Goal: Task Accomplishment & Management: Manage account settings

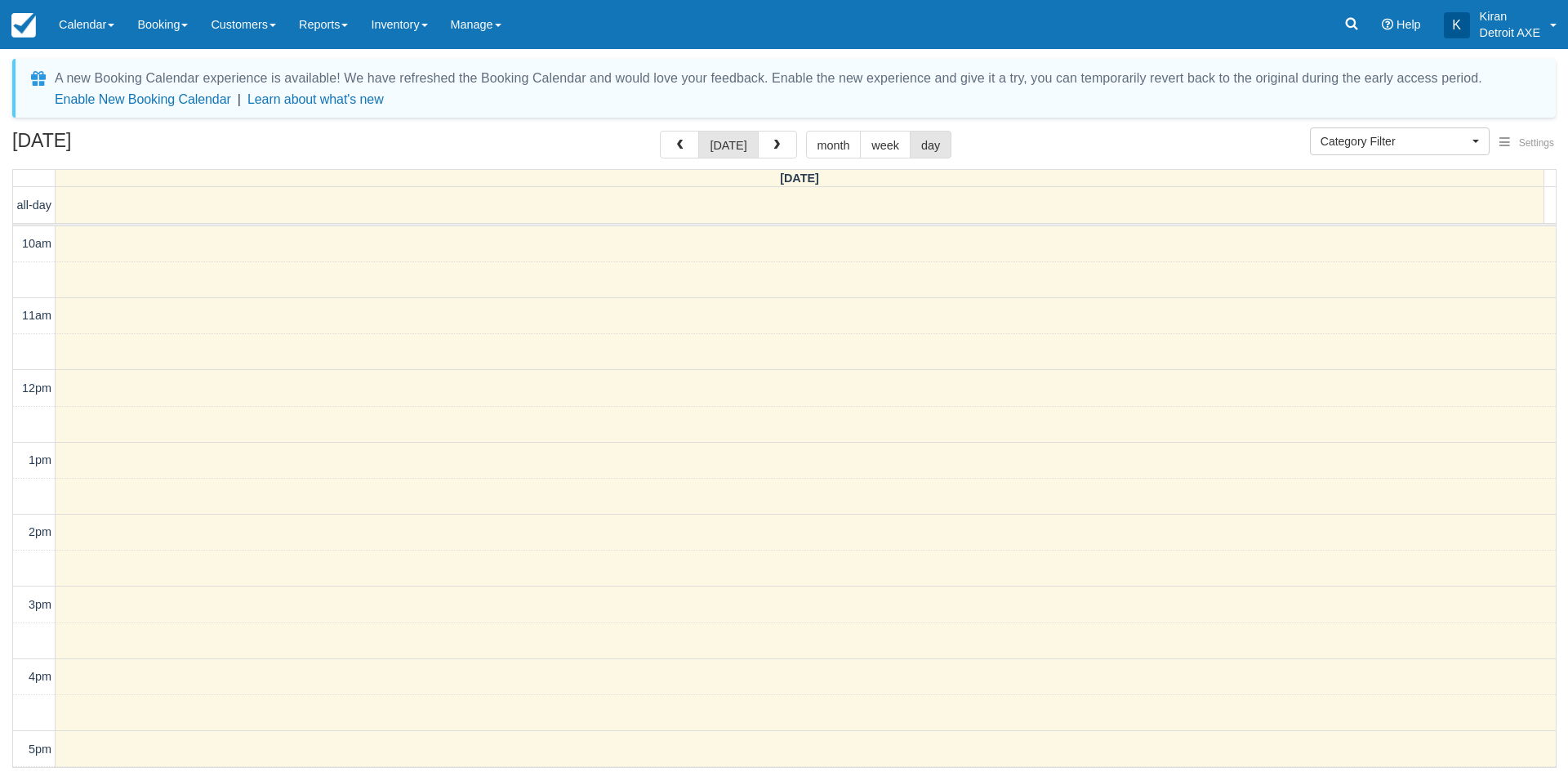
select select
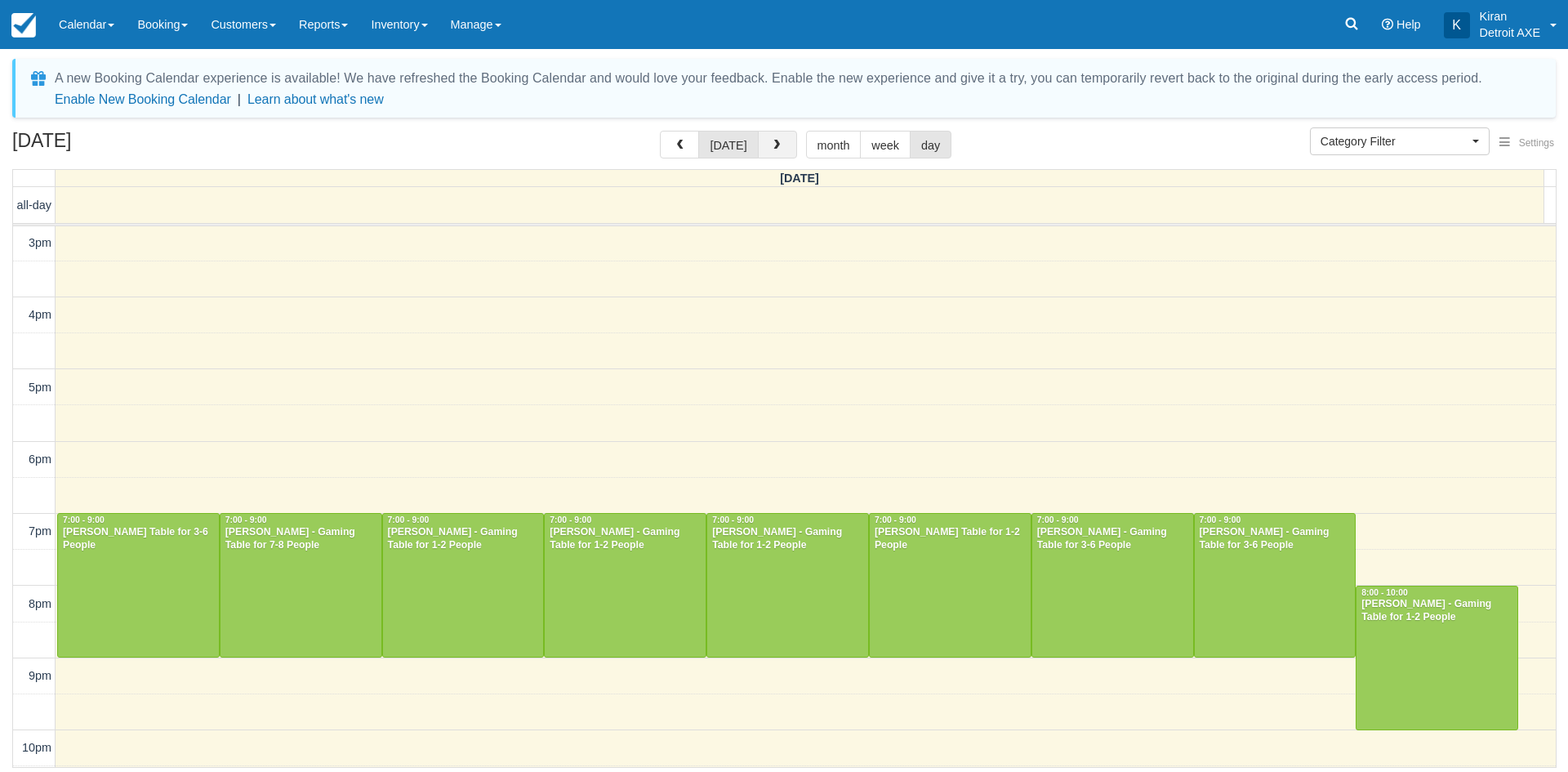
click at [778, 138] on button "button" at bounding box center [776, 144] width 39 height 28
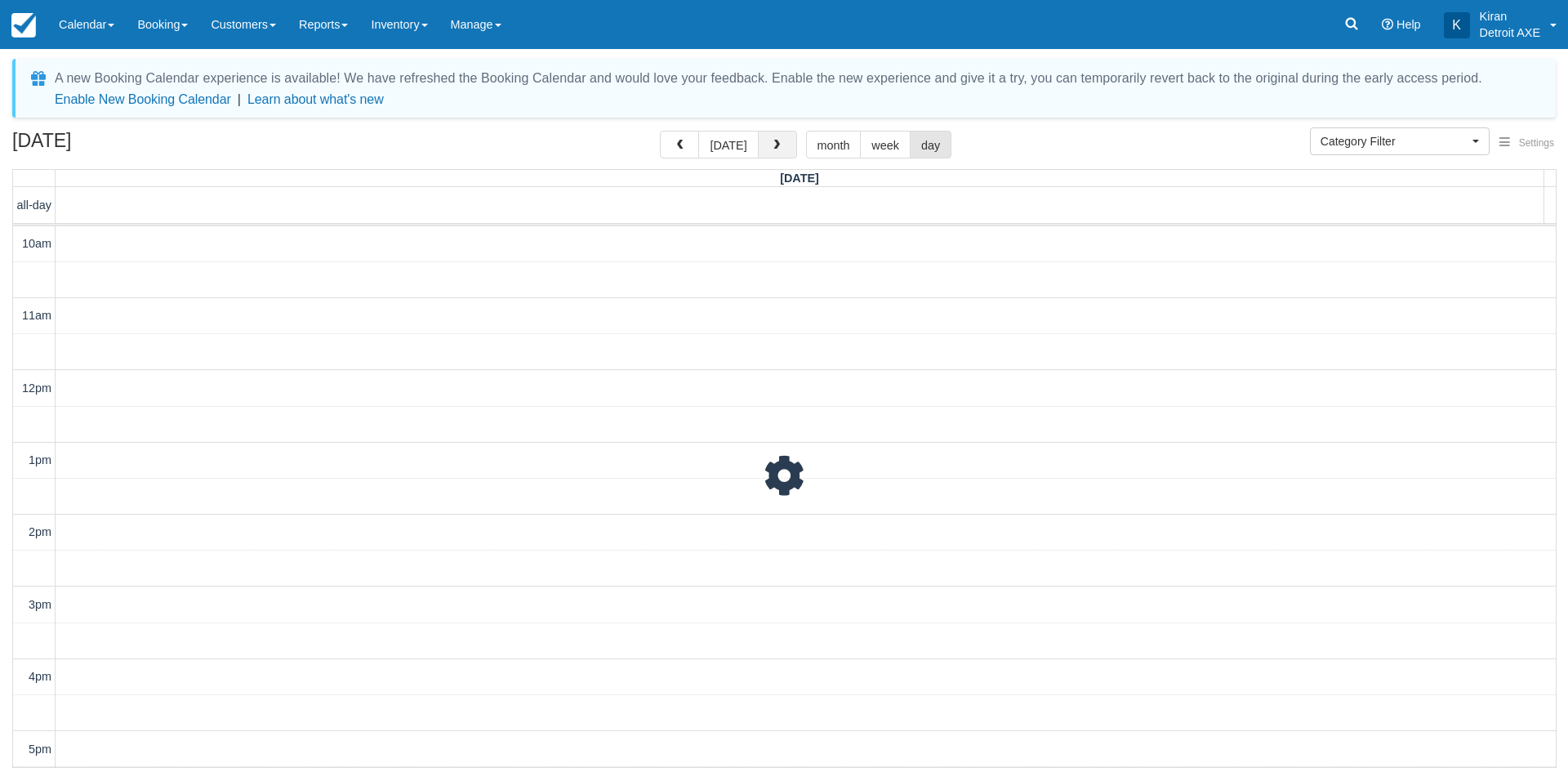
scroll to position [362, 0]
click at [778, 138] on button "button" at bounding box center [776, 144] width 39 height 28
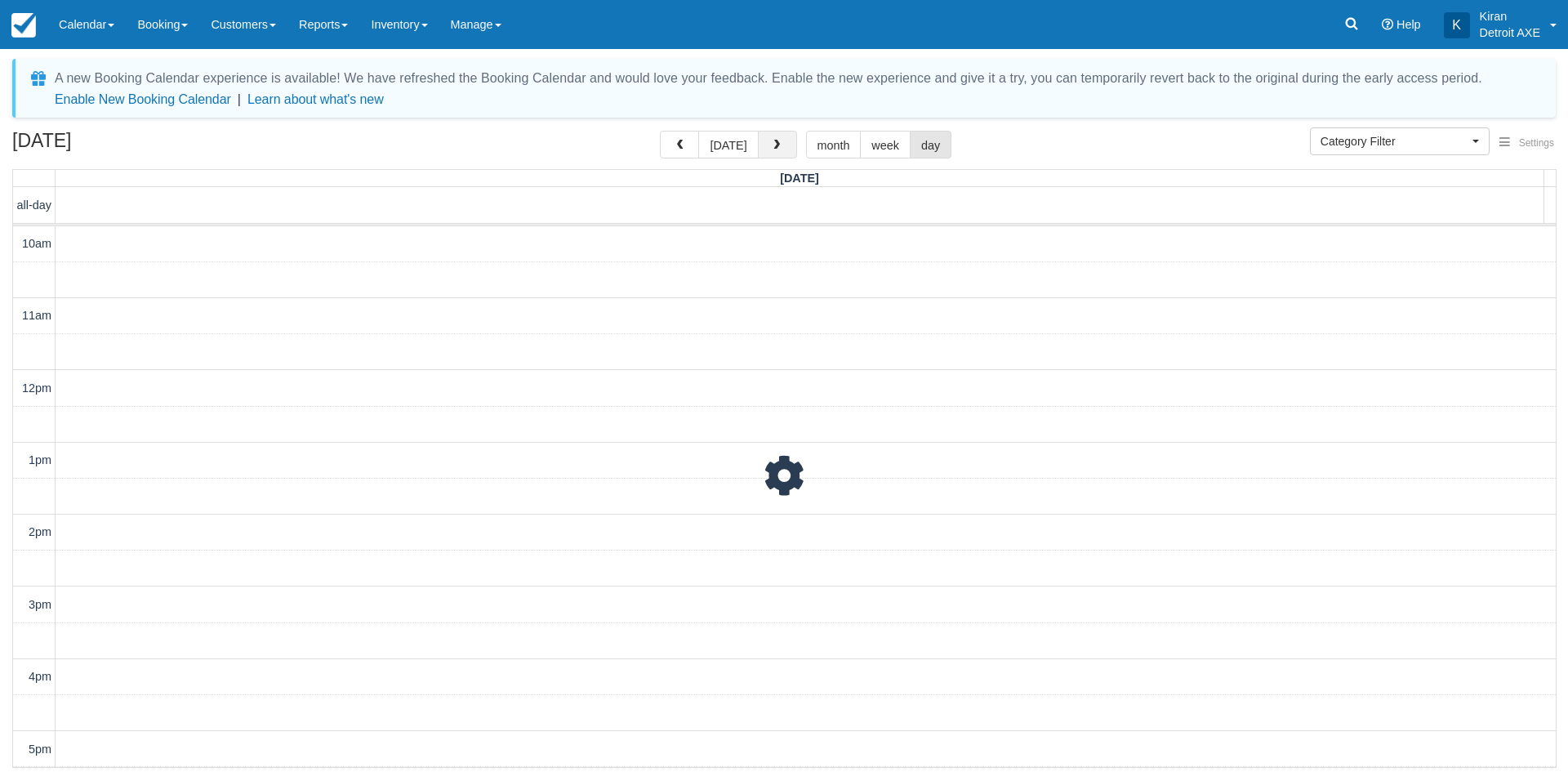
click at [778, 138] on button "button" at bounding box center [776, 144] width 39 height 28
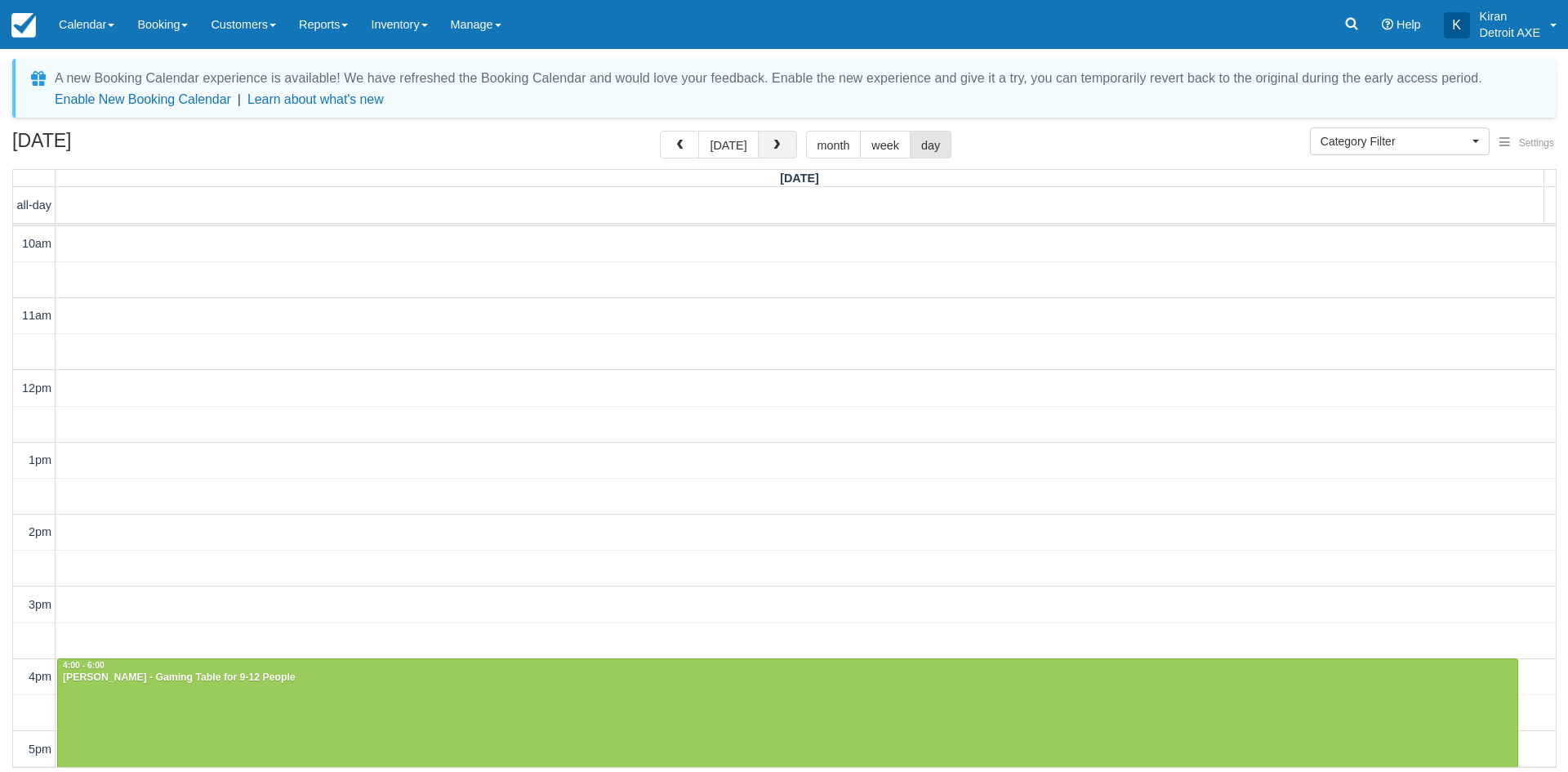
scroll to position [362, 0]
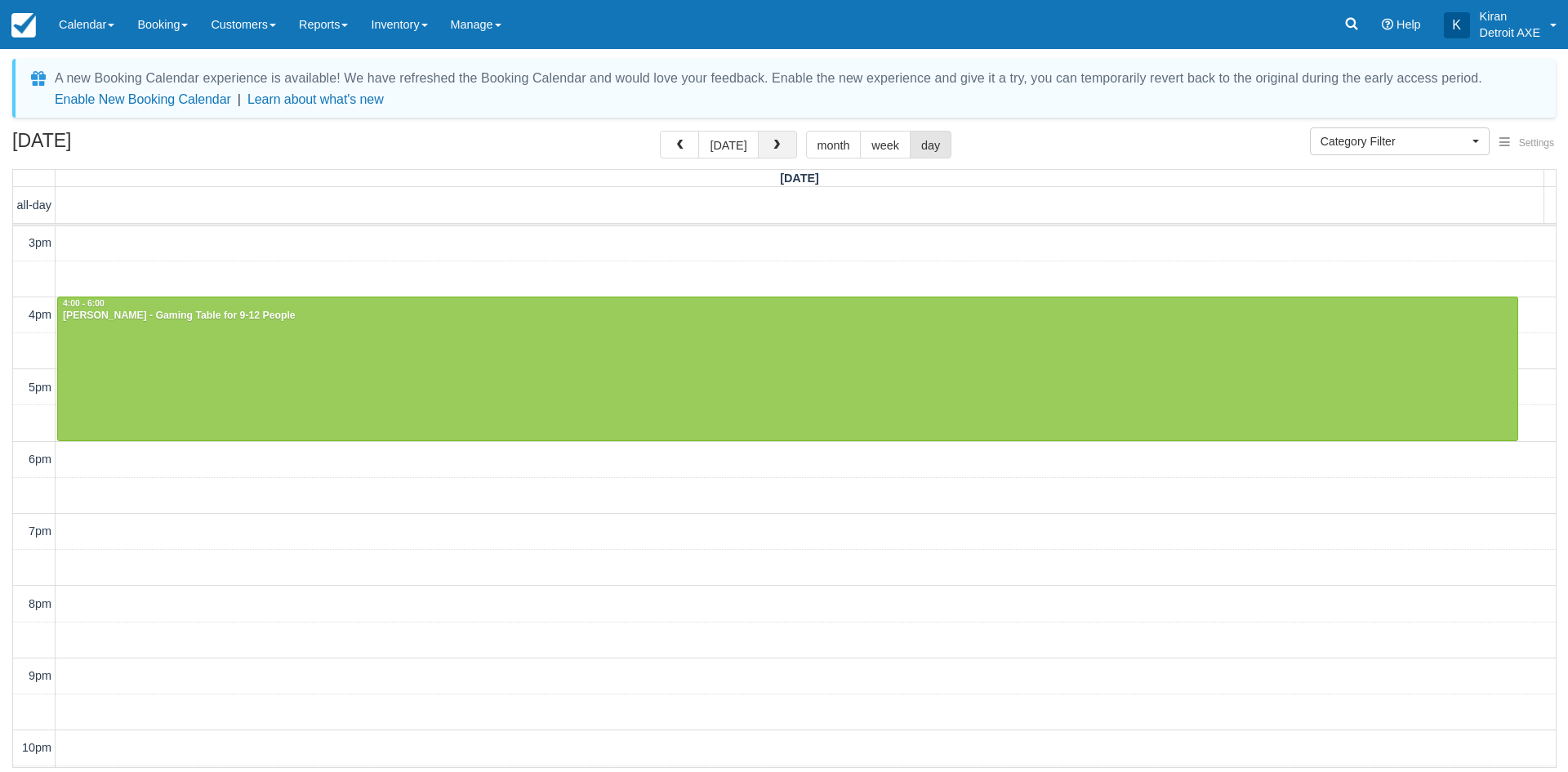
click at [778, 138] on button "button" at bounding box center [776, 144] width 39 height 28
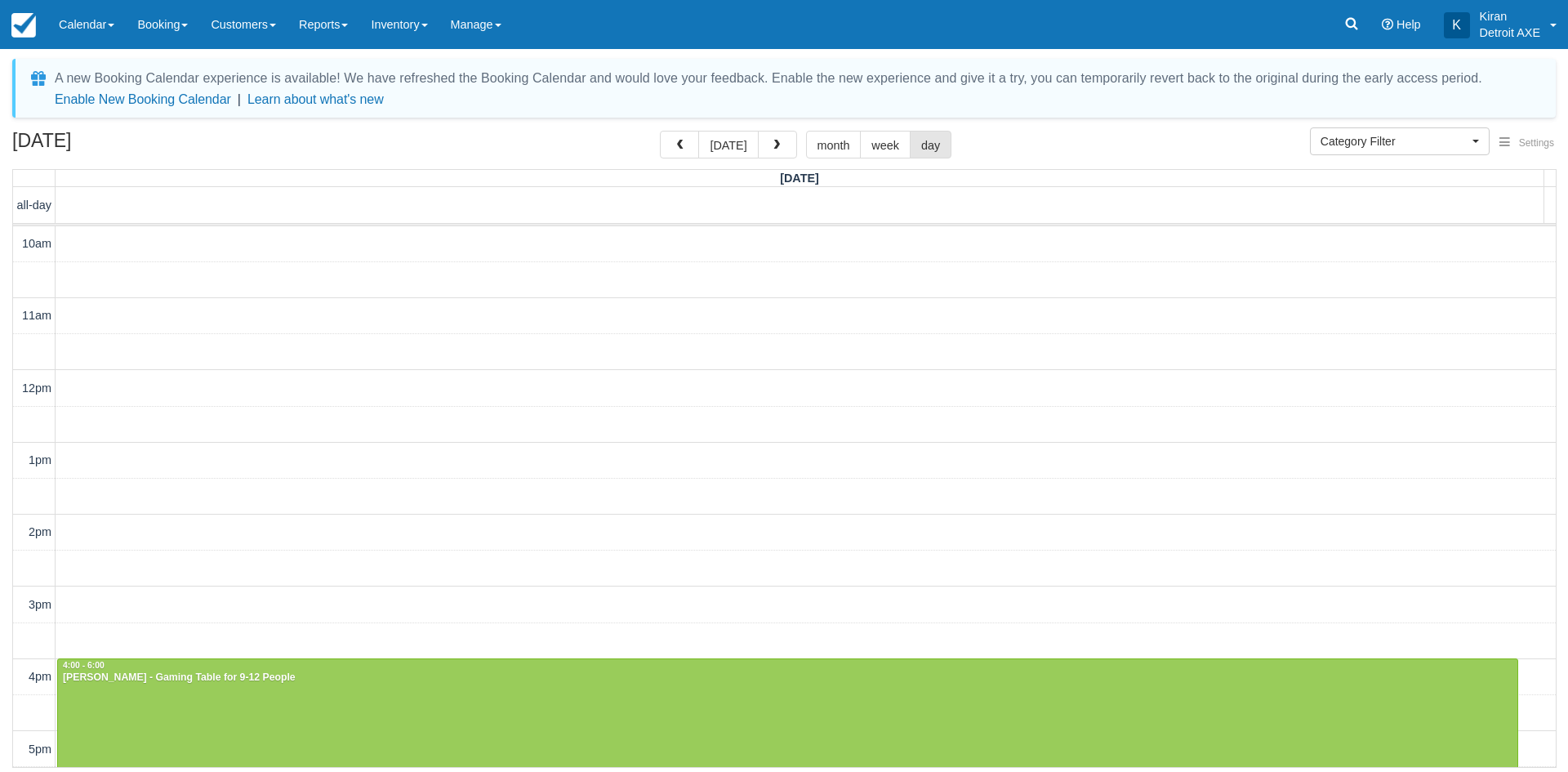
scroll to position [362, 0]
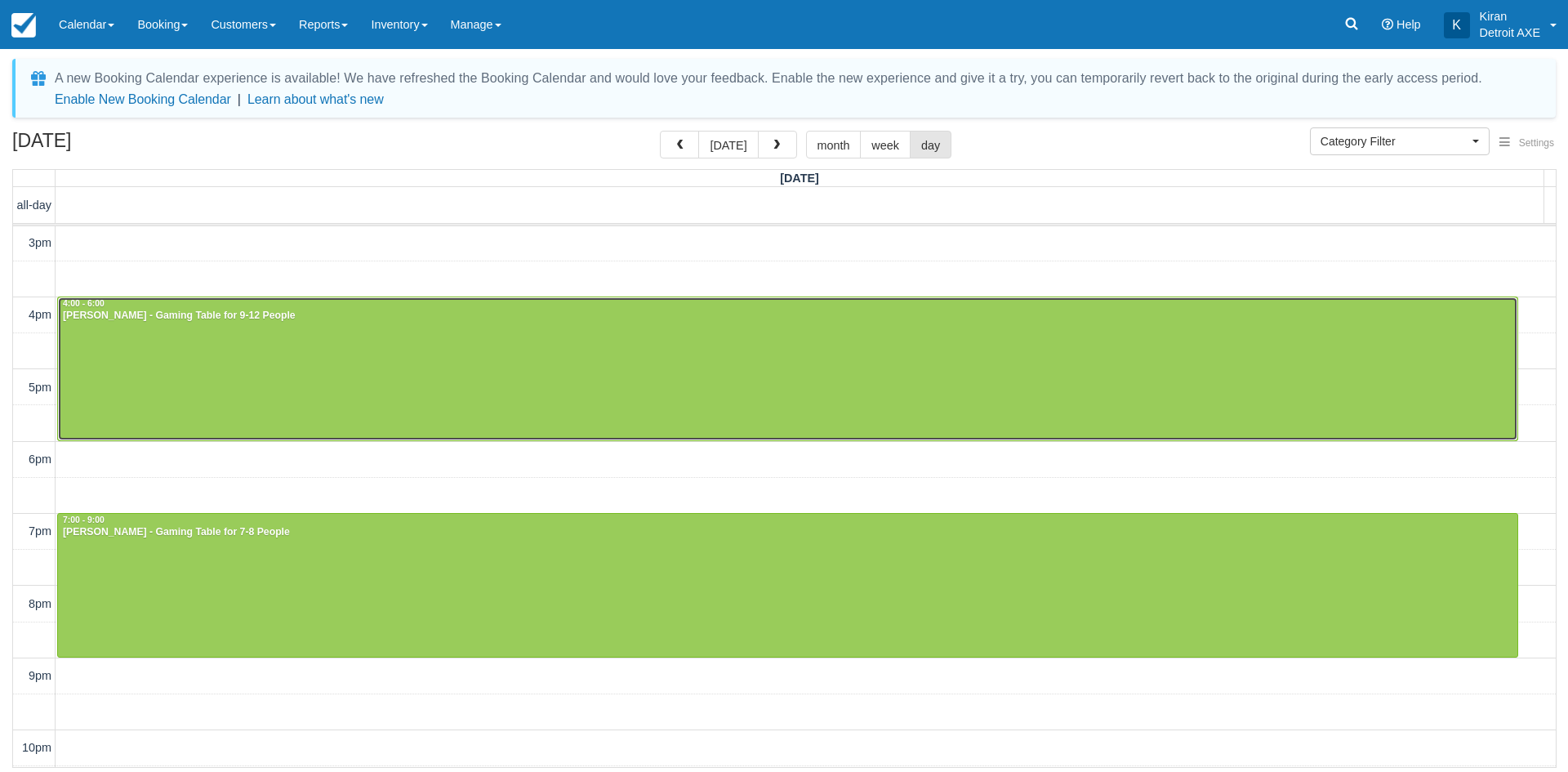
click at [343, 342] on div at bounding box center [787, 368] width 1459 height 143
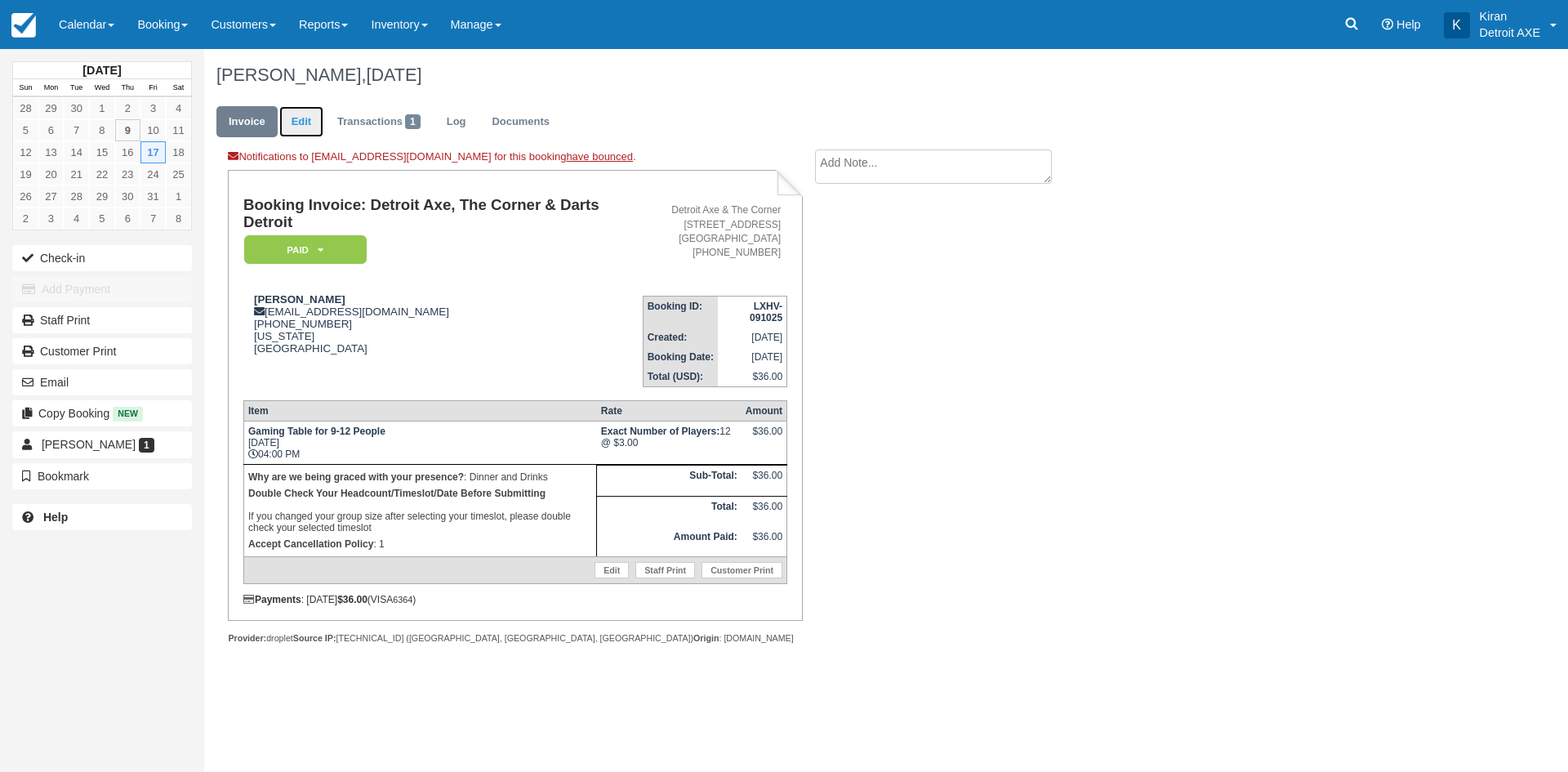
click at [290, 117] on link "Edit" at bounding box center [301, 122] width 44 height 32
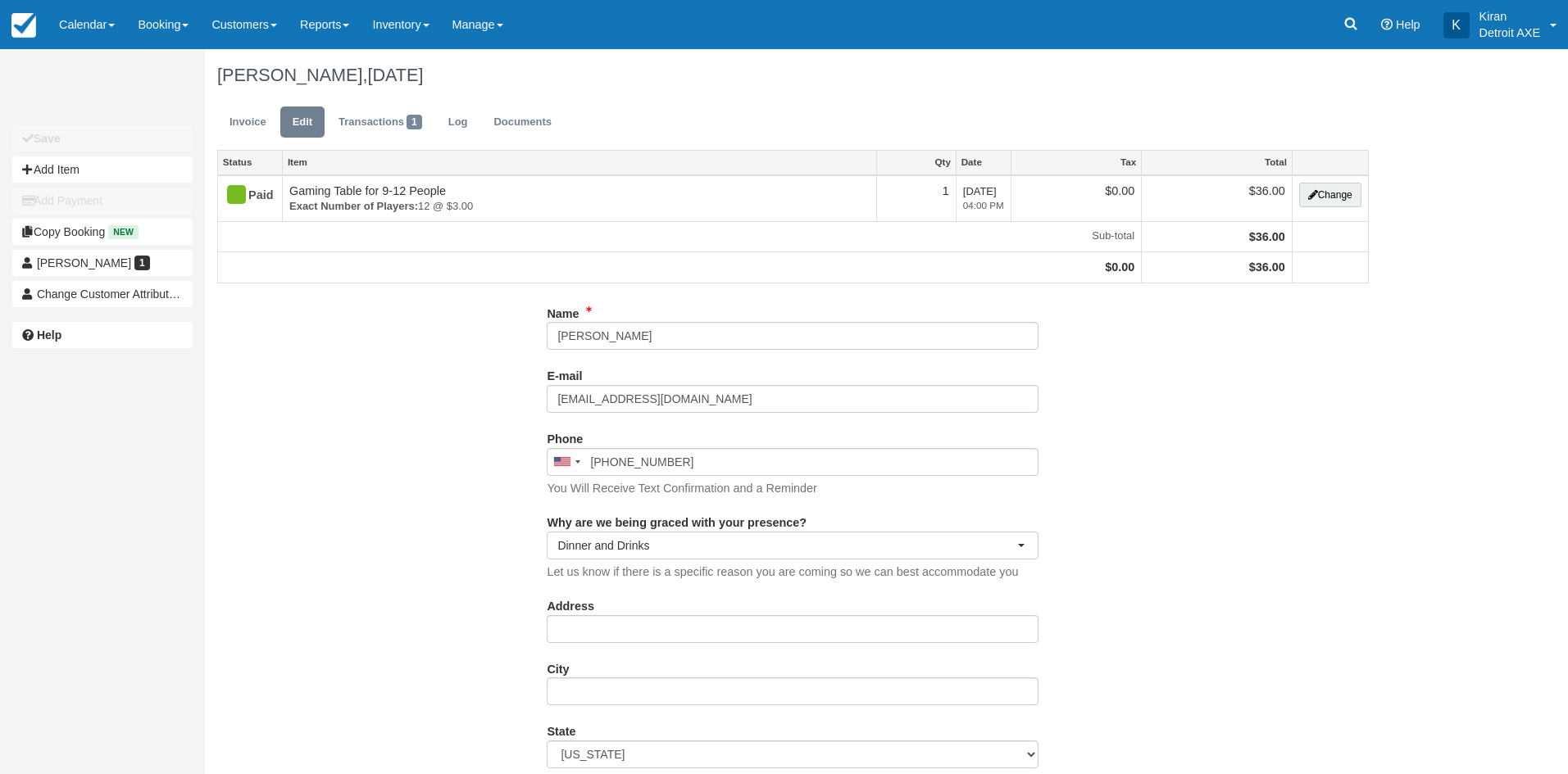
type input "[PHONE_NUMBER]"
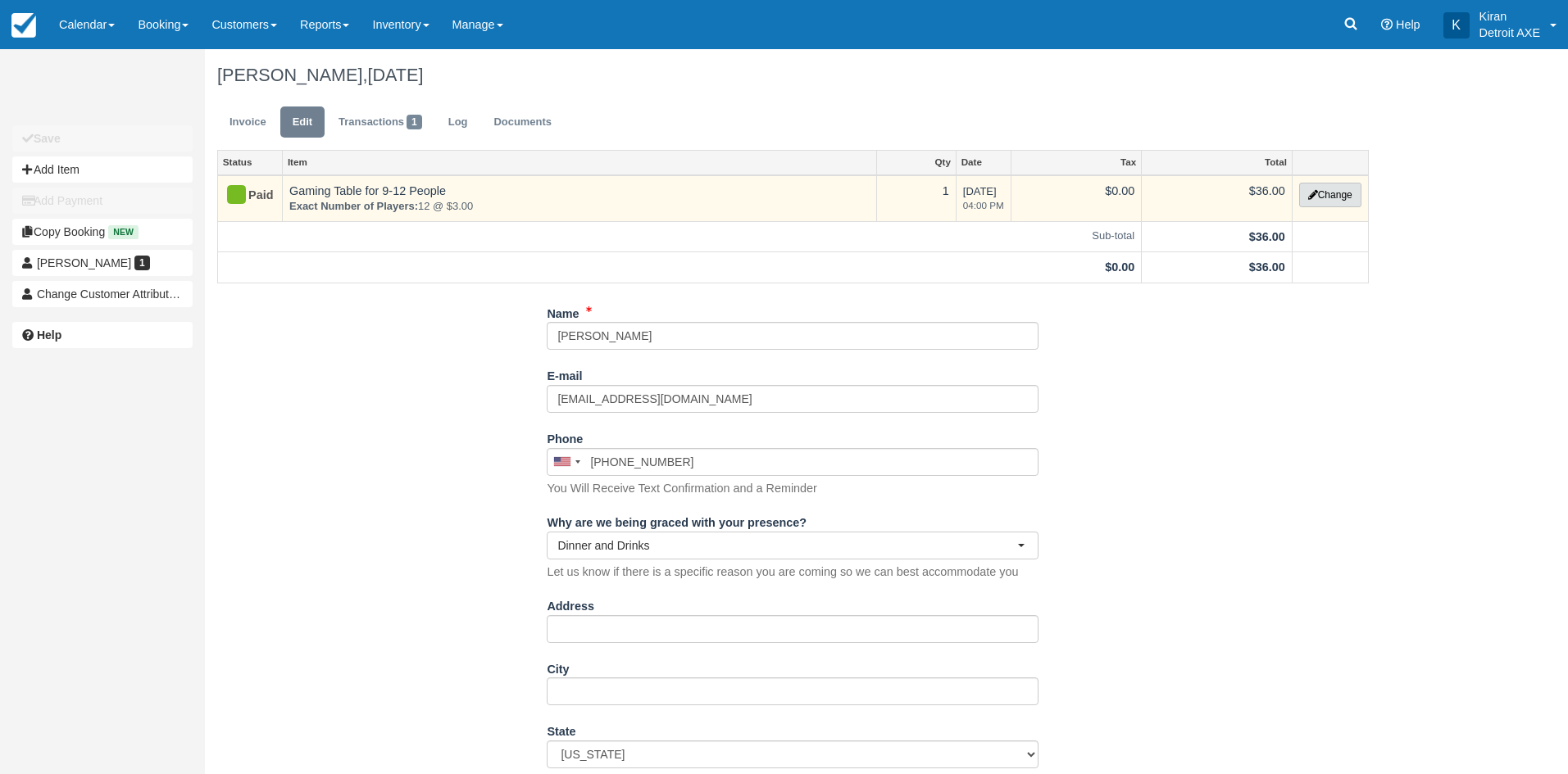
click at [1335, 187] on button "Change" at bounding box center [1330, 195] width 62 height 25
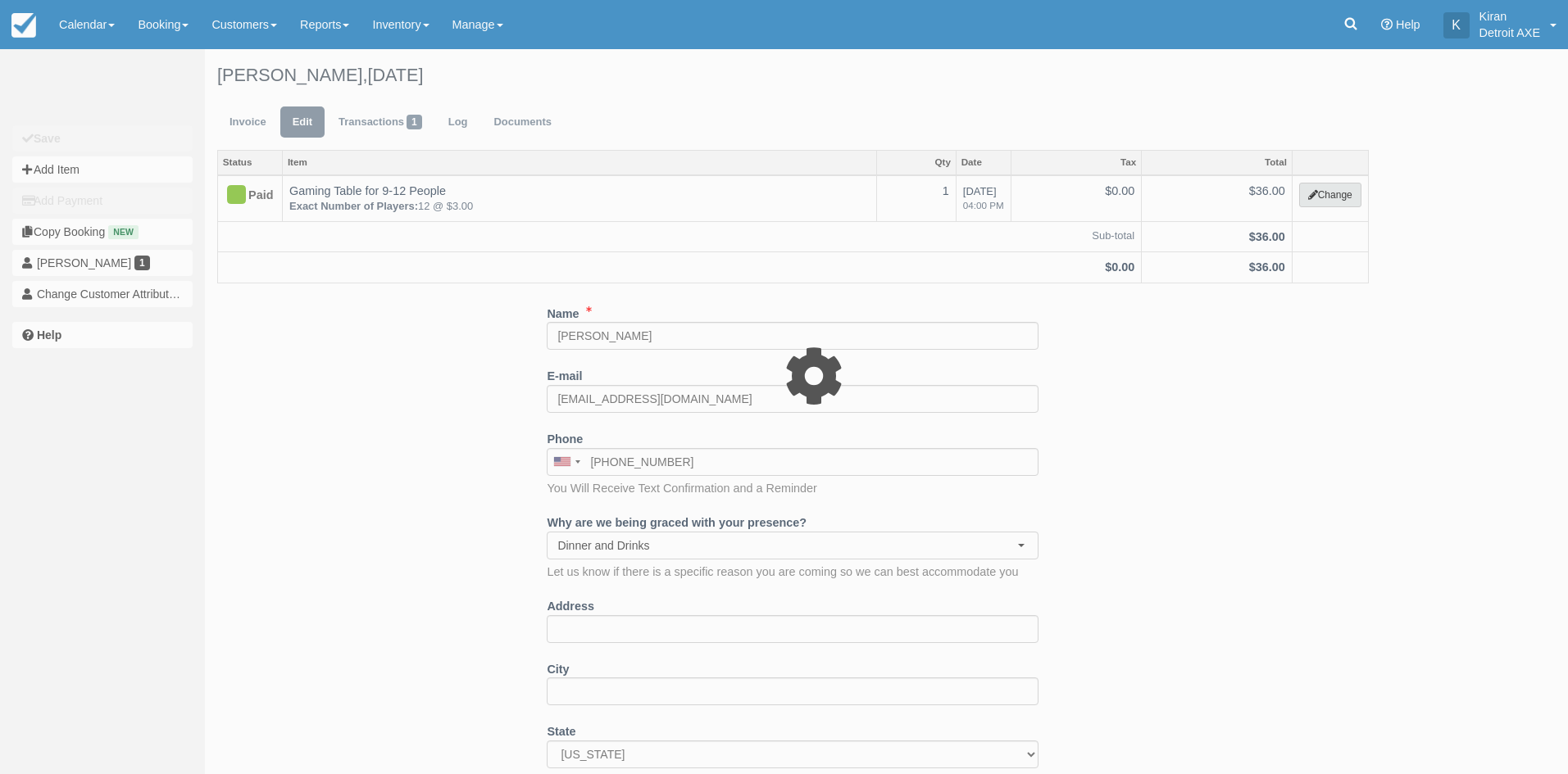
select select "6"
type input "36.00"
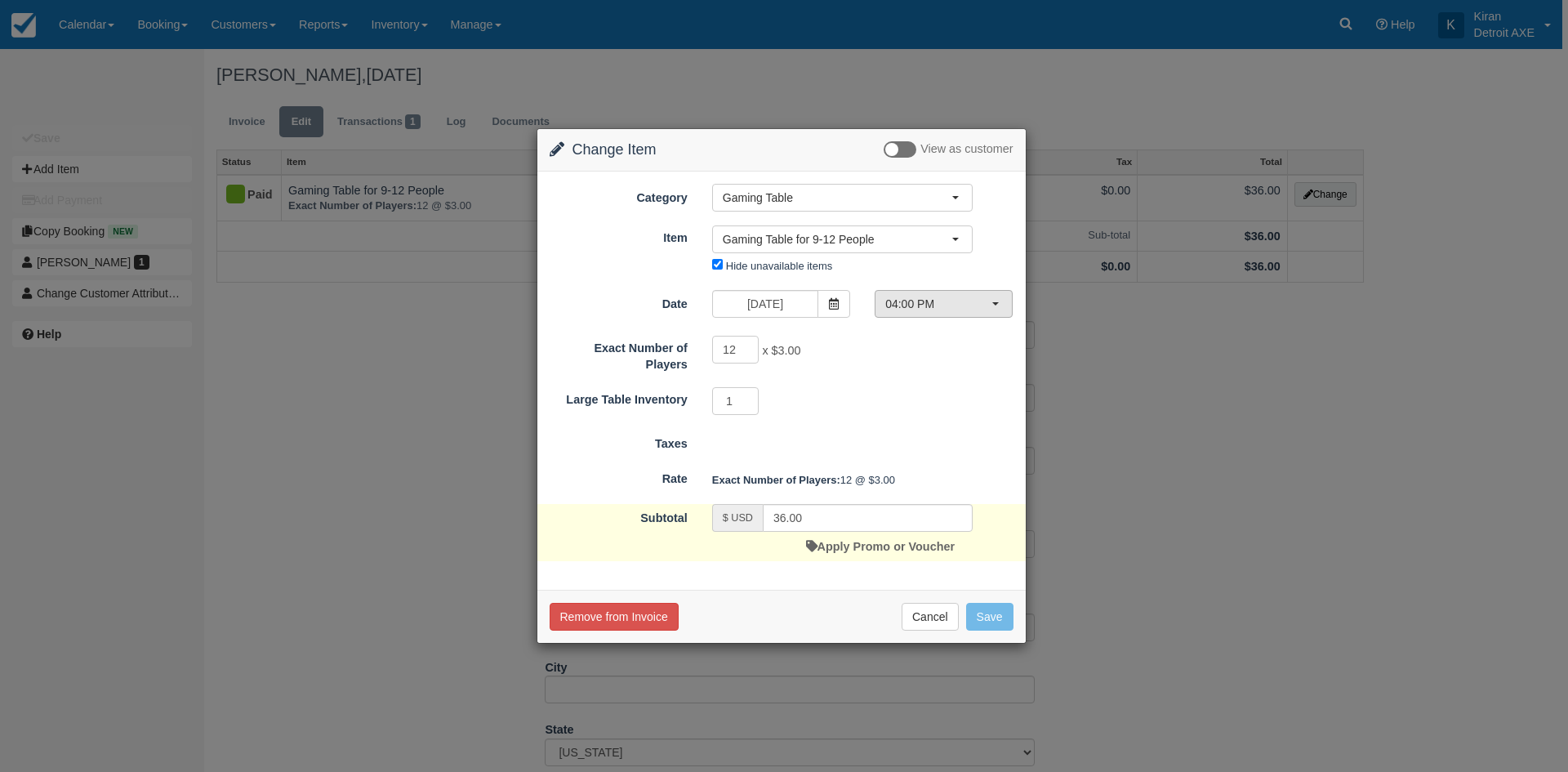
click at [951, 301] on span "04:00 PM" at bounding box center [939, 303] width 106 height 16
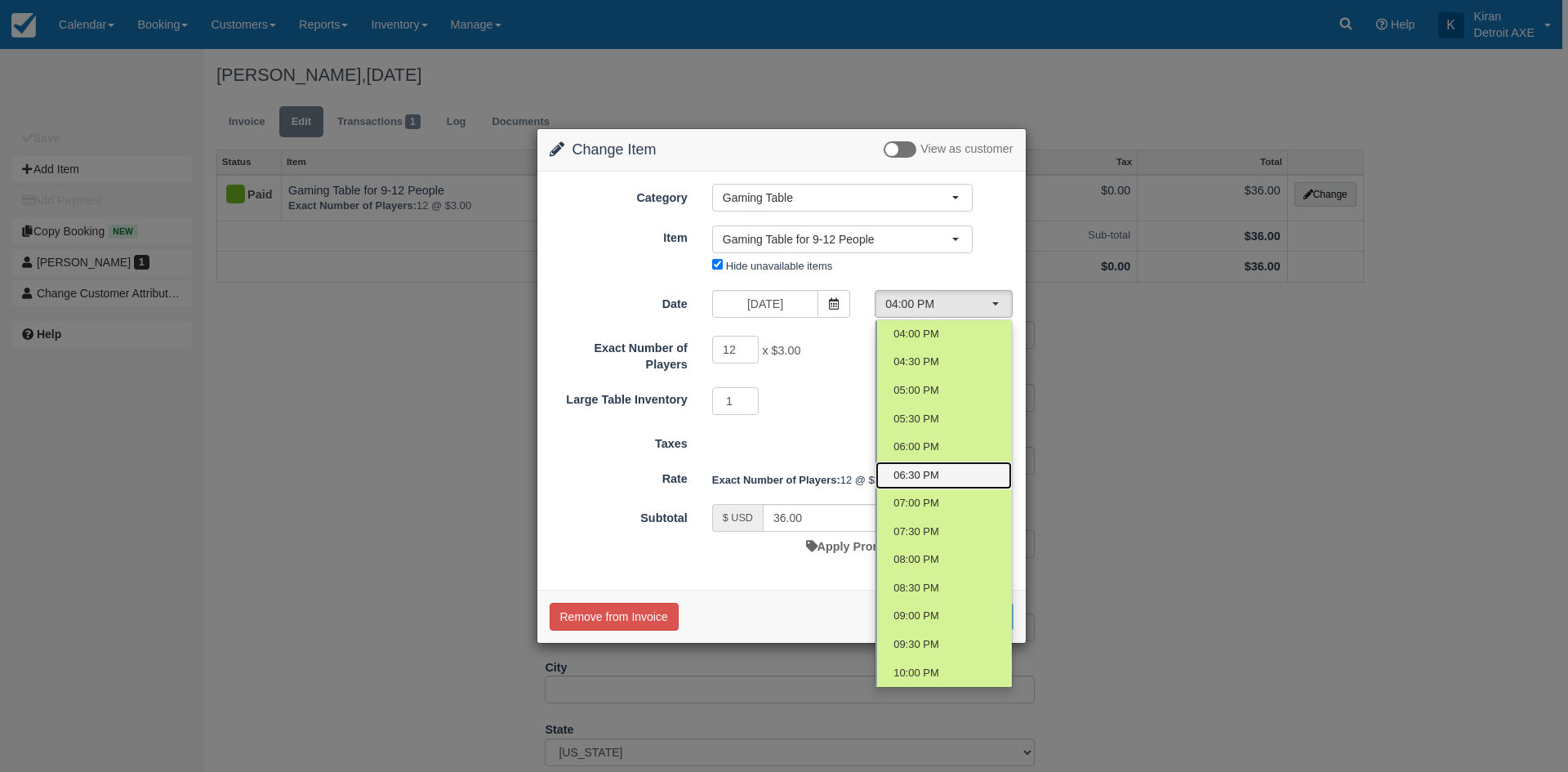
click at [941, 467] on link "06:30 PM" at bounding box center [943, 476] width 137 height 28
select select "5"
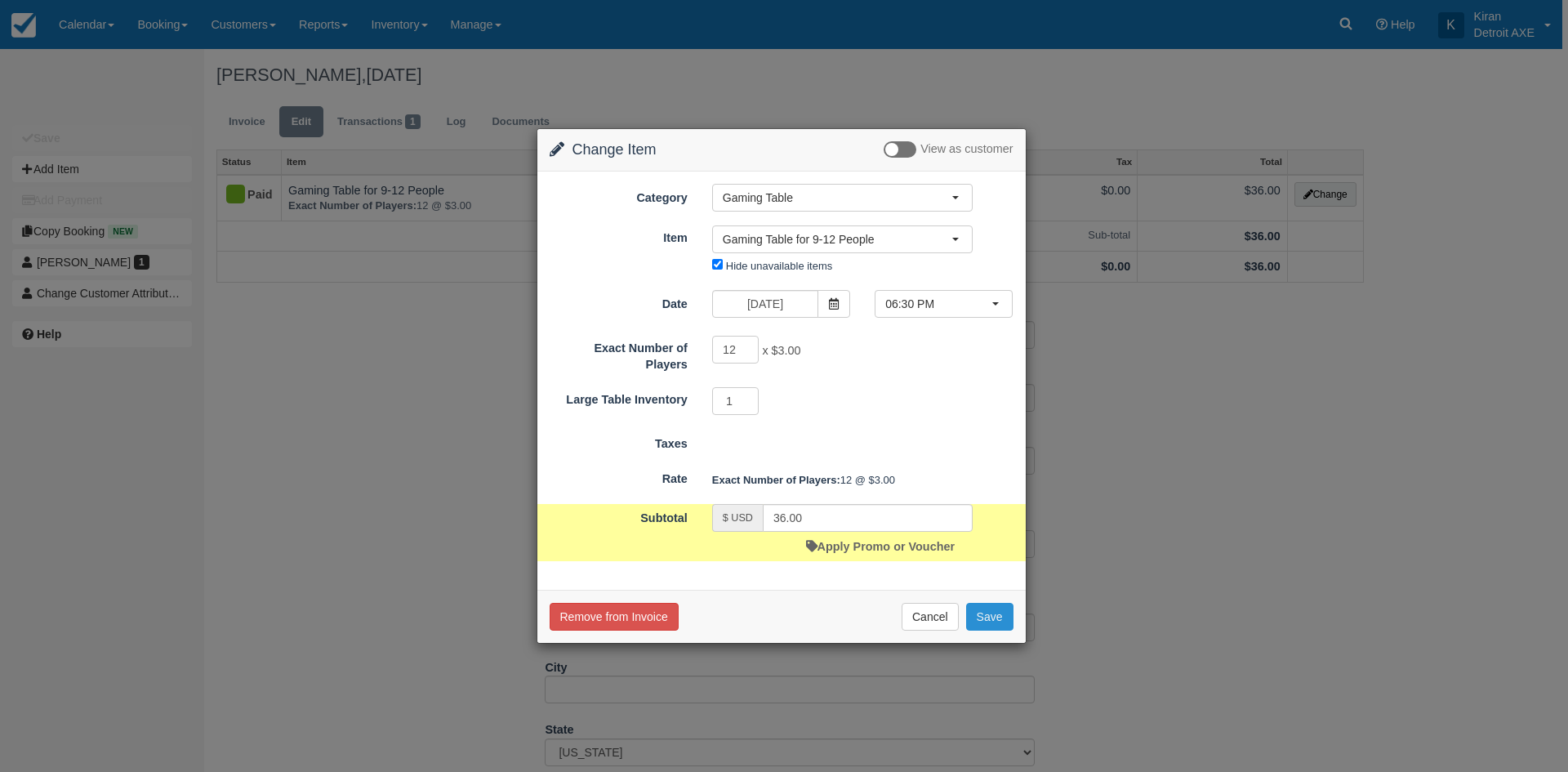
click at [1000, 617] on button "Save" at bounding box center [990, 616] width 47 height 28
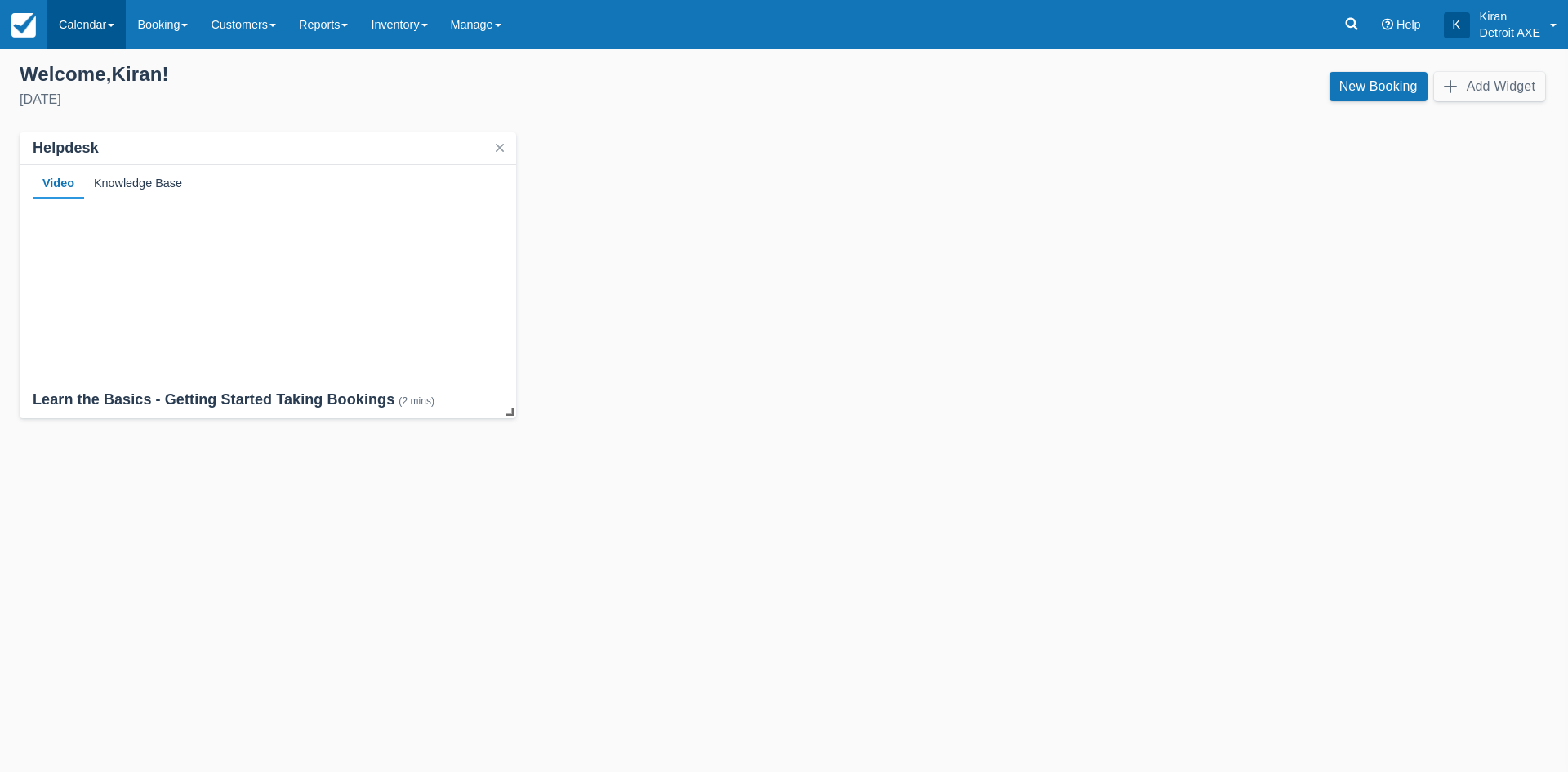
click at [104, 23] on link "Calendar" at bounding box center [86, 25] width 79 height 49
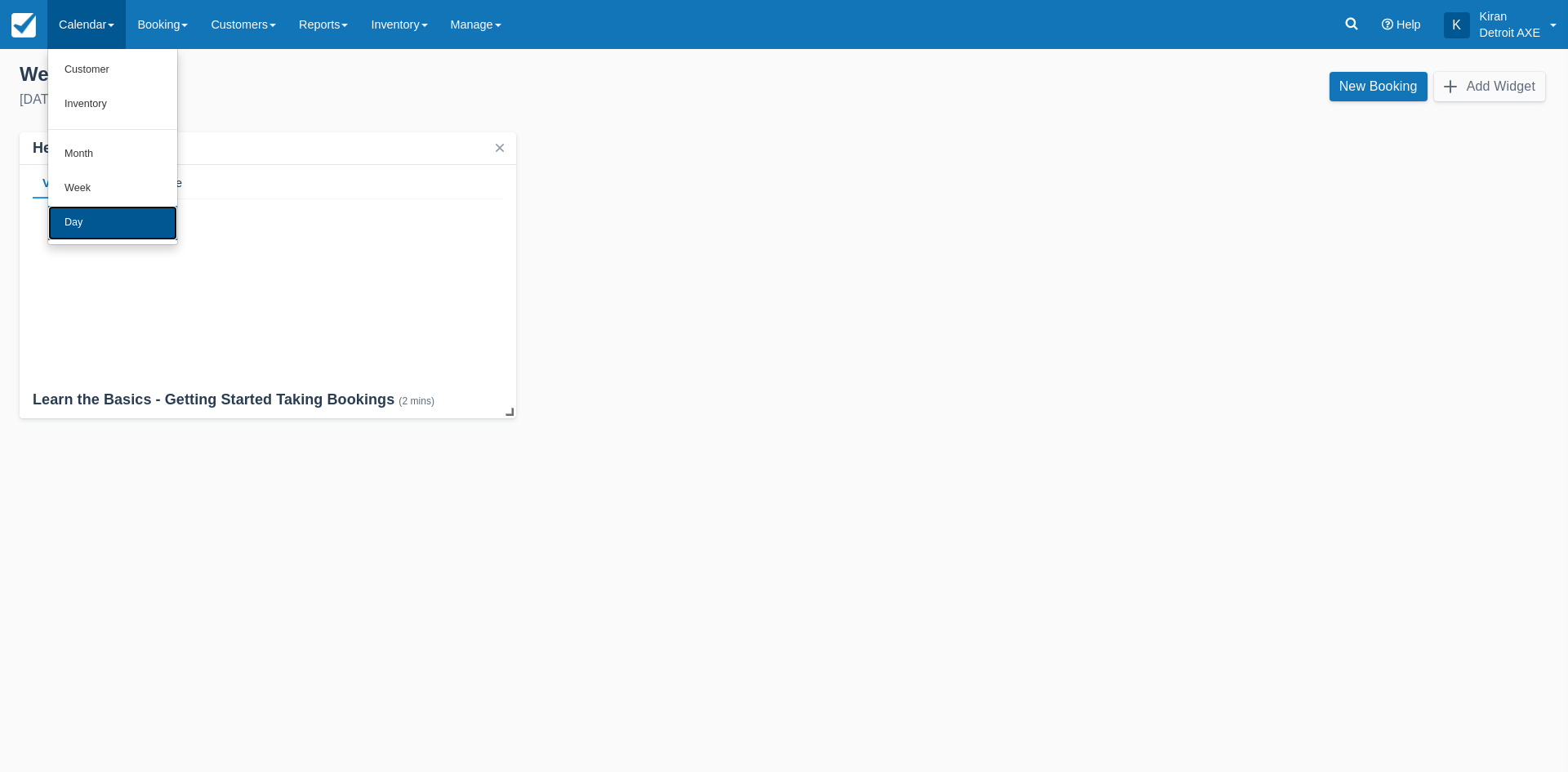
click at [128, 214] on link "Day" at bounding box center [113, 223] width 129 height 34
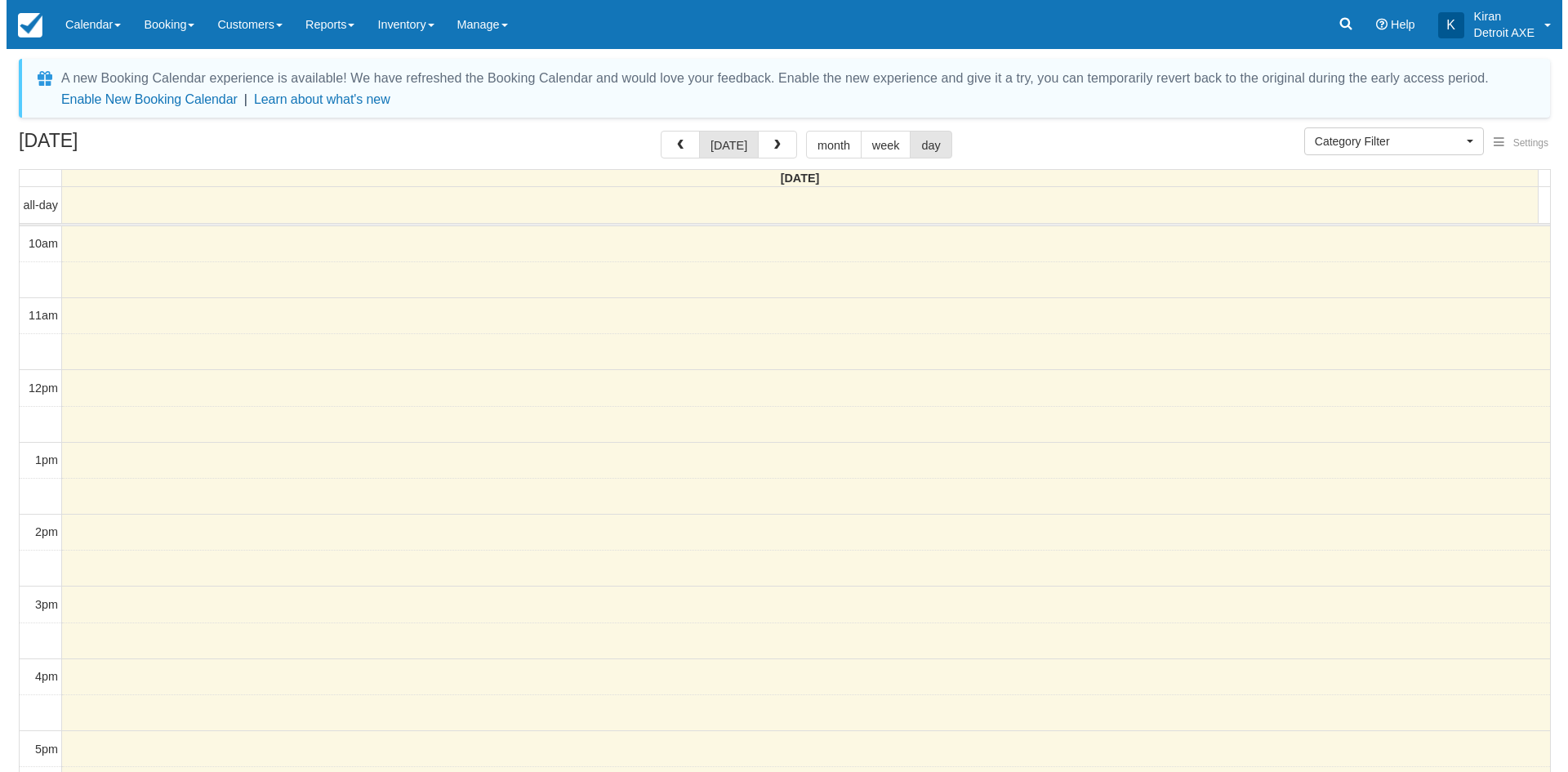
scroll to position [365, 0]
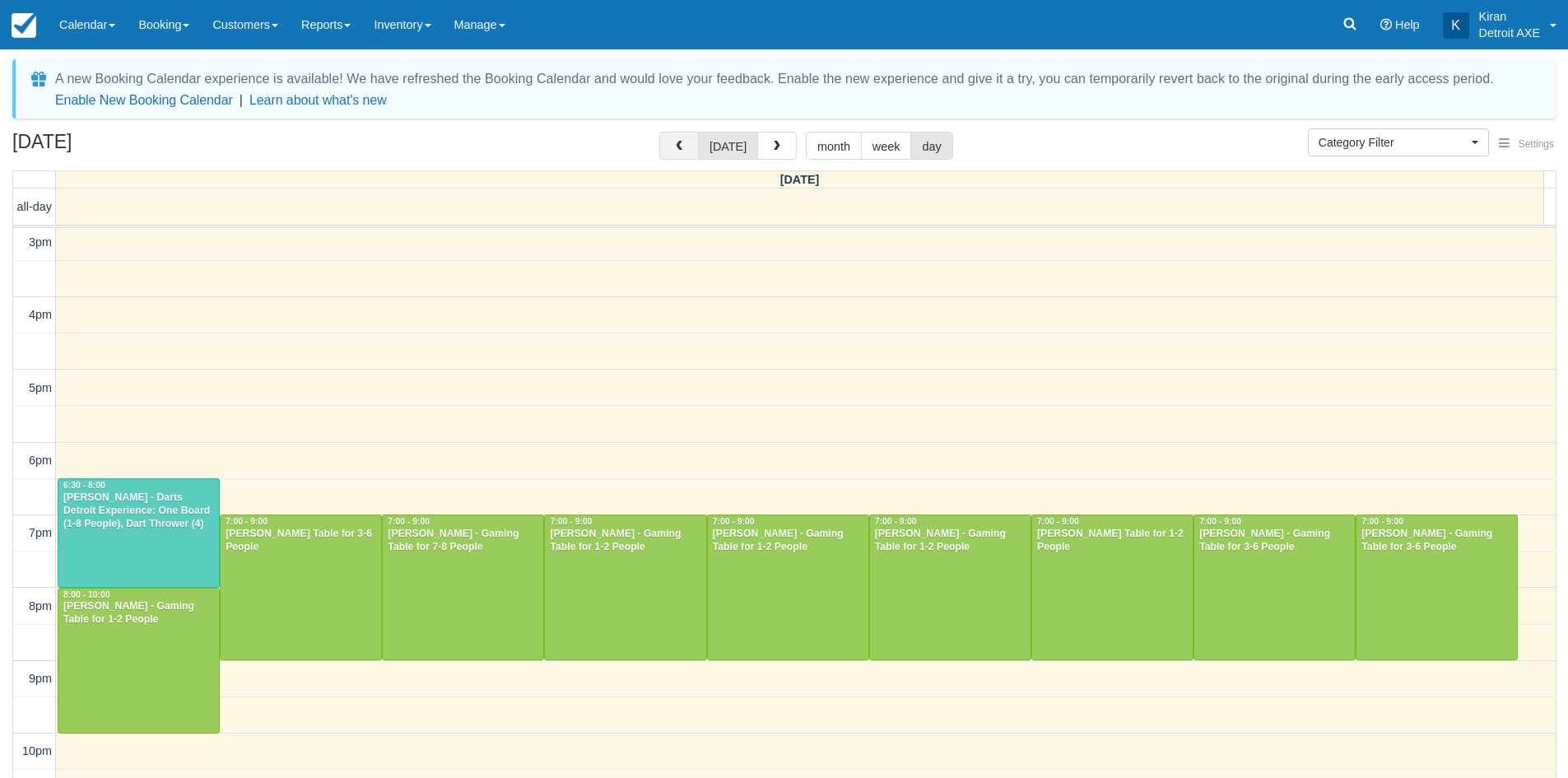
click at [666, 143] on button "button" at bounding box center [678, 145] width 39 height 28
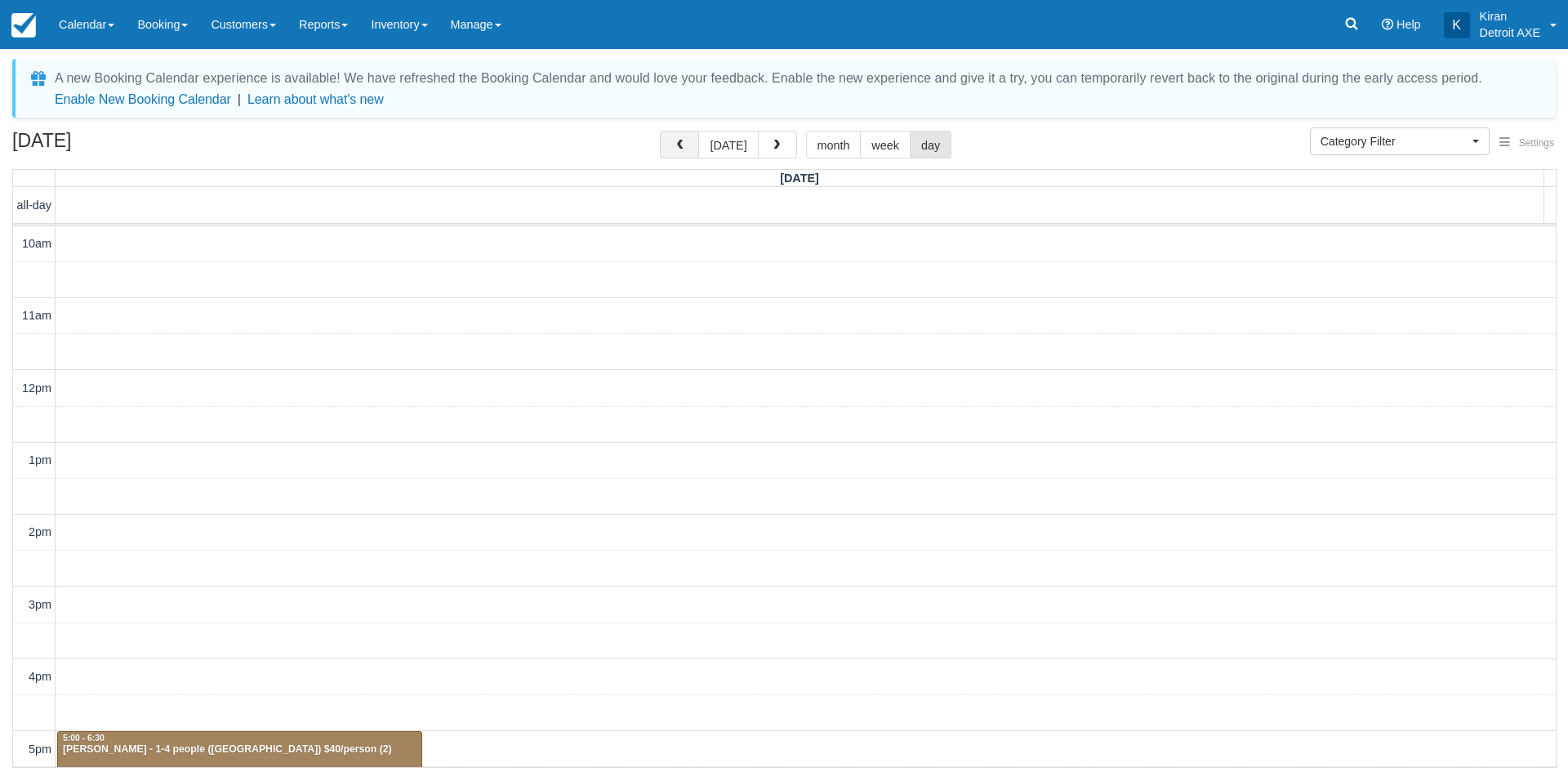
click at [664, 143] on button "button" at bounding box center [679, 144] width 39 height 28
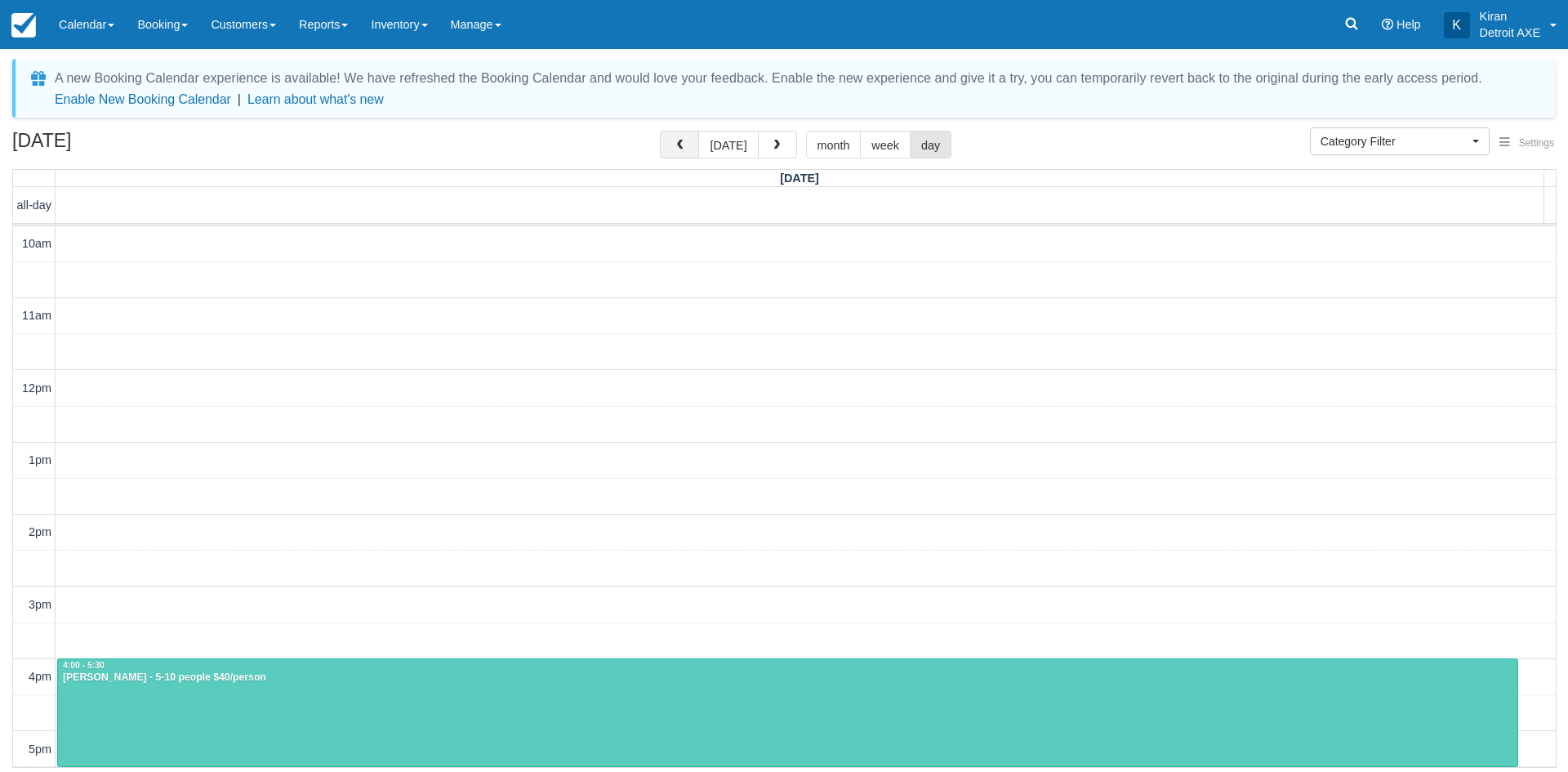
scroll to position [433, 0]
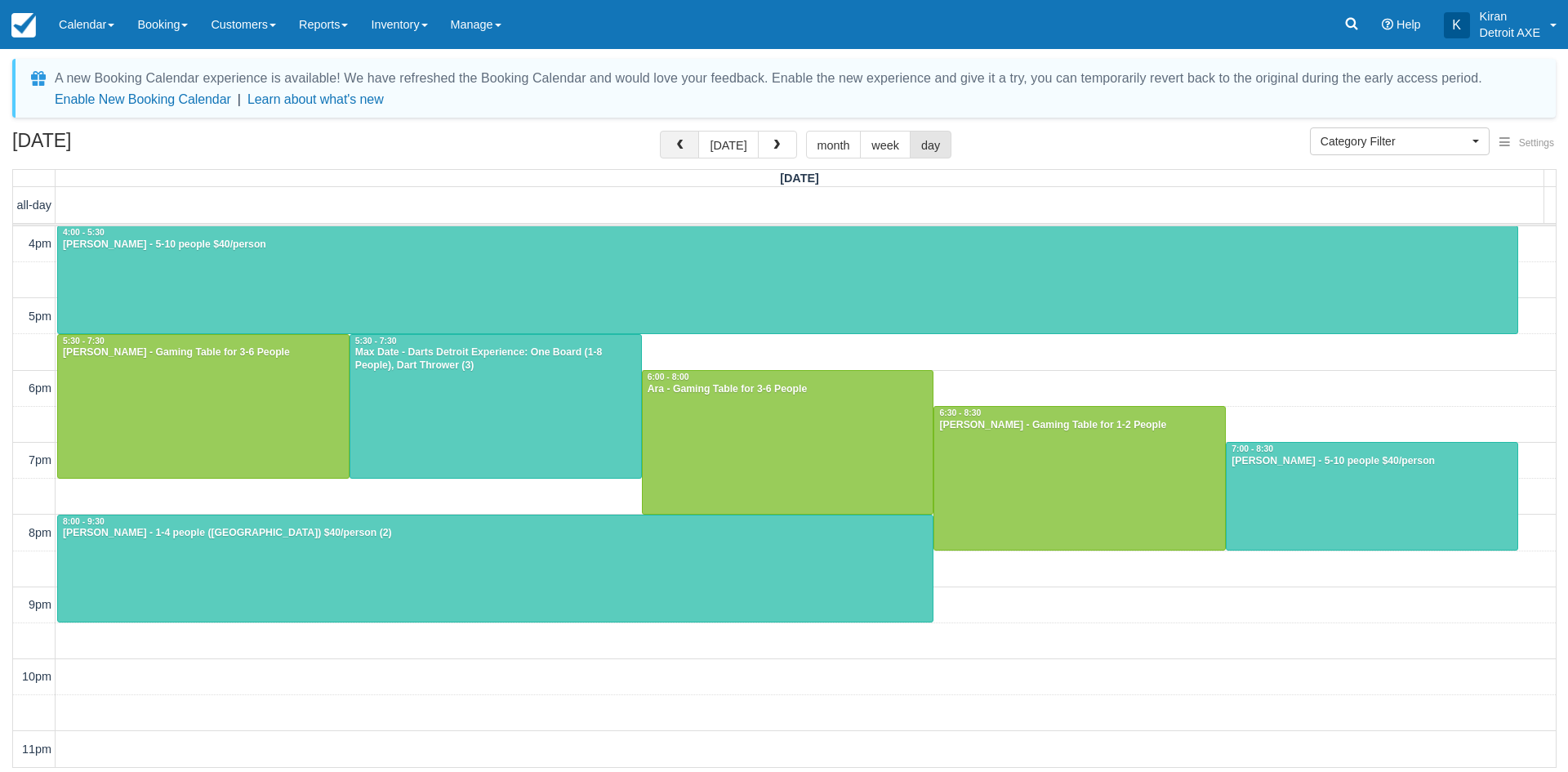
click at [665, 143] on button "button" at bounding box center [679, 144] width 39 height 28
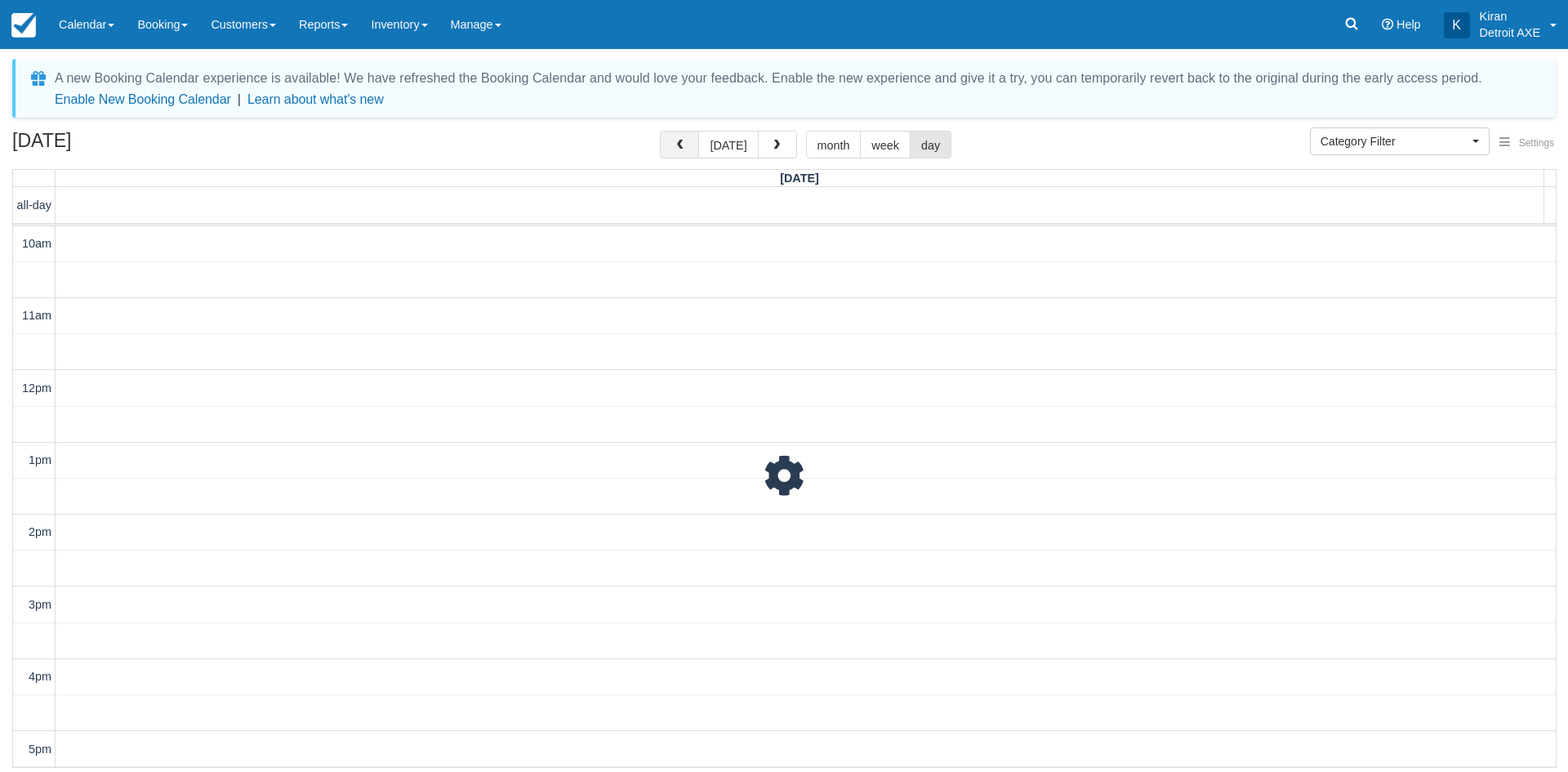
scroll to position [433, 0]
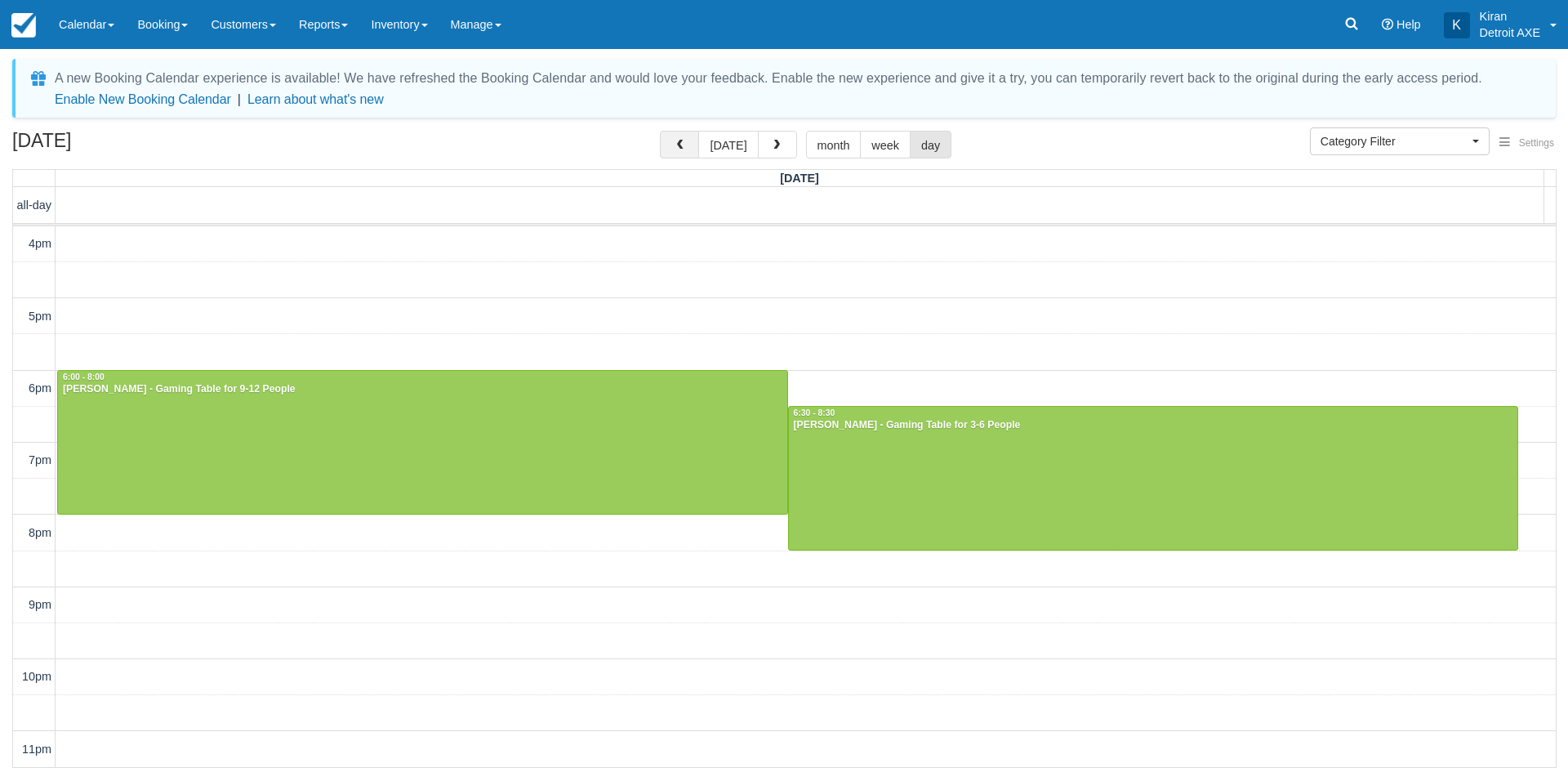
click at [665, 143] on button "button" at bounding box center [679, 144] width 39 height 28
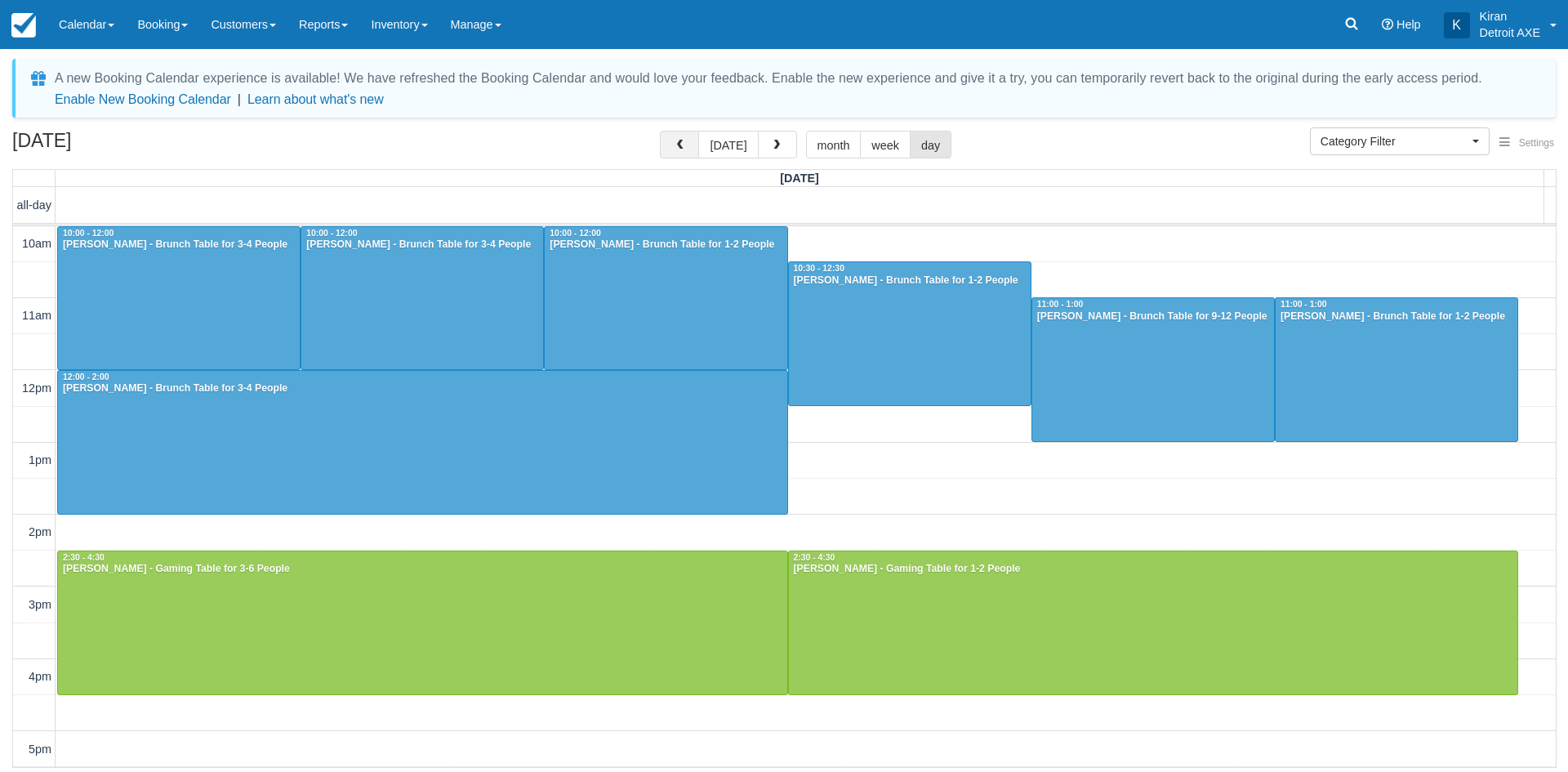
scroll to position [433, 0]
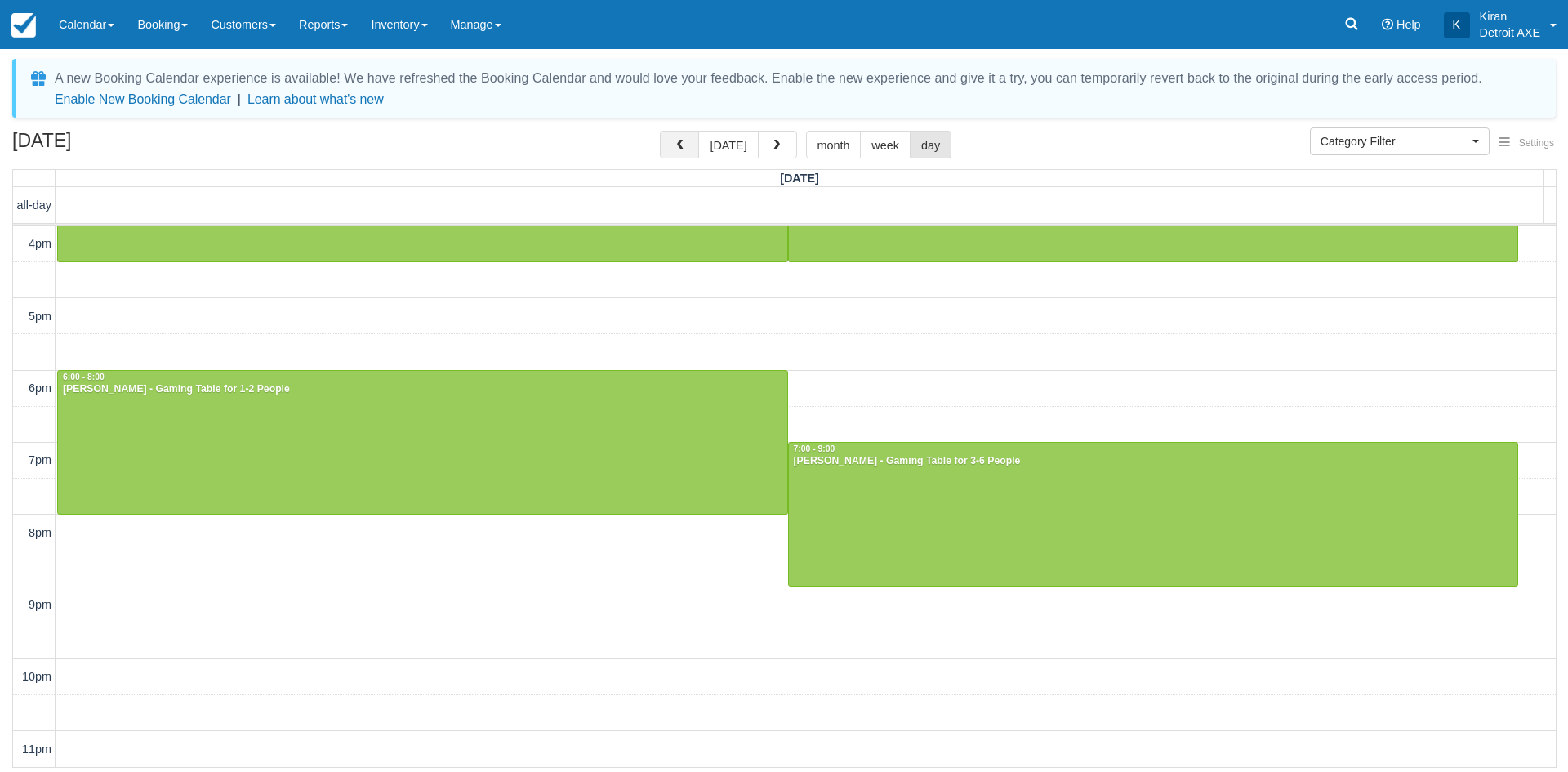
click at [665, 143] on button "button" at bounding box center [679, 144] width 39 height 28
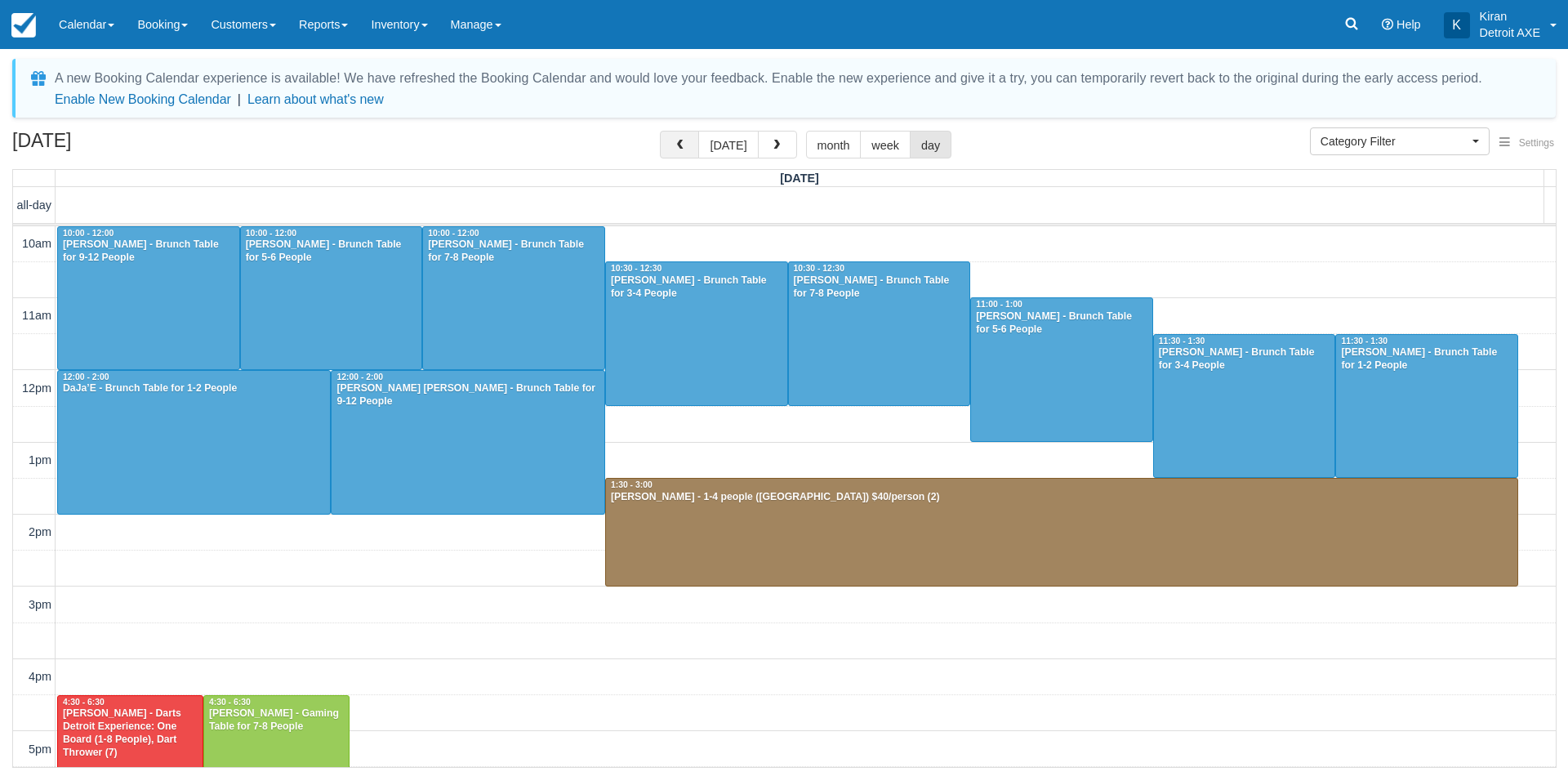
scroll to position [433, 0]
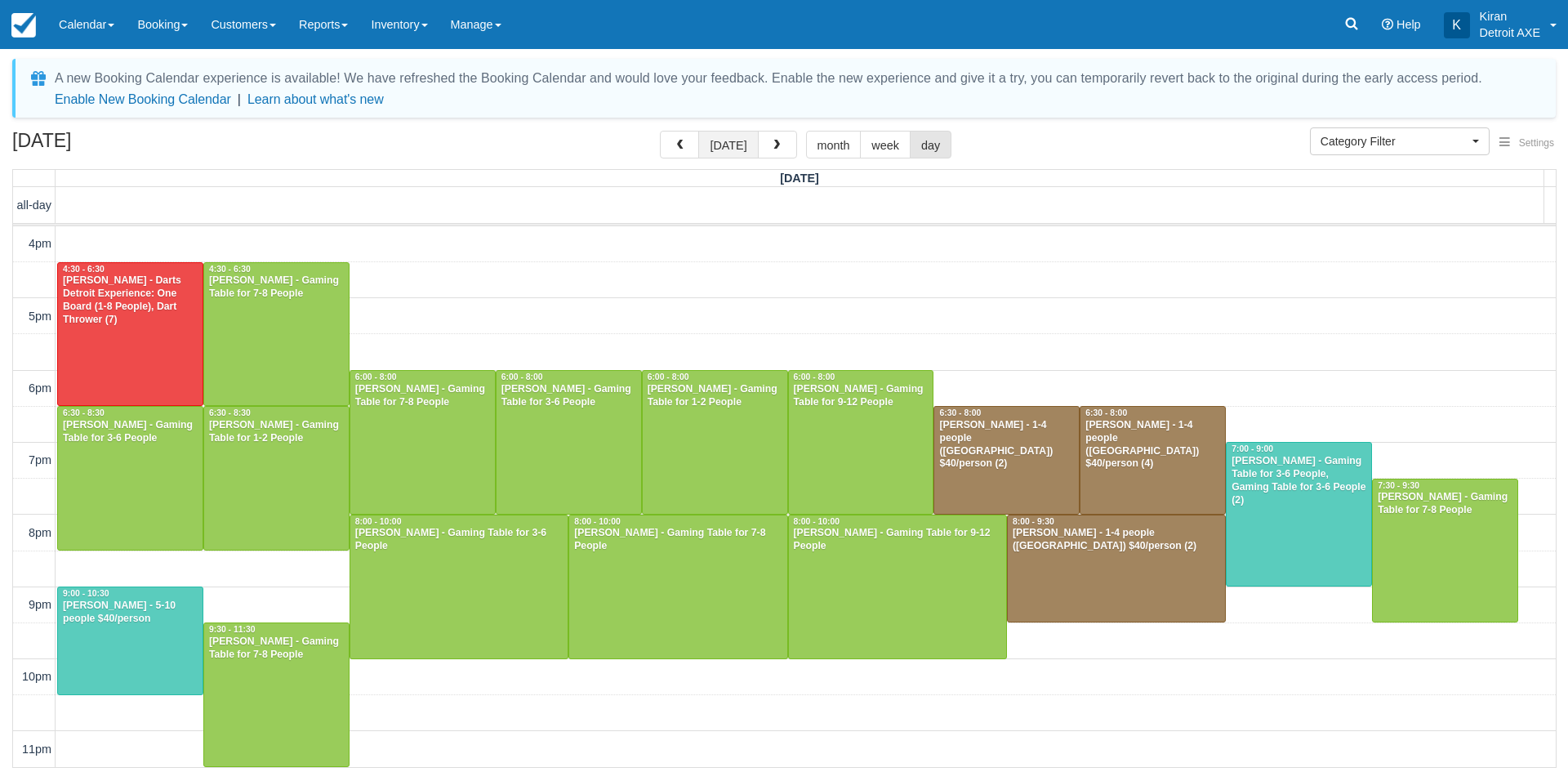
click at [730, 143] on button "today" at bounding box center [728, 144] width 60 height 28
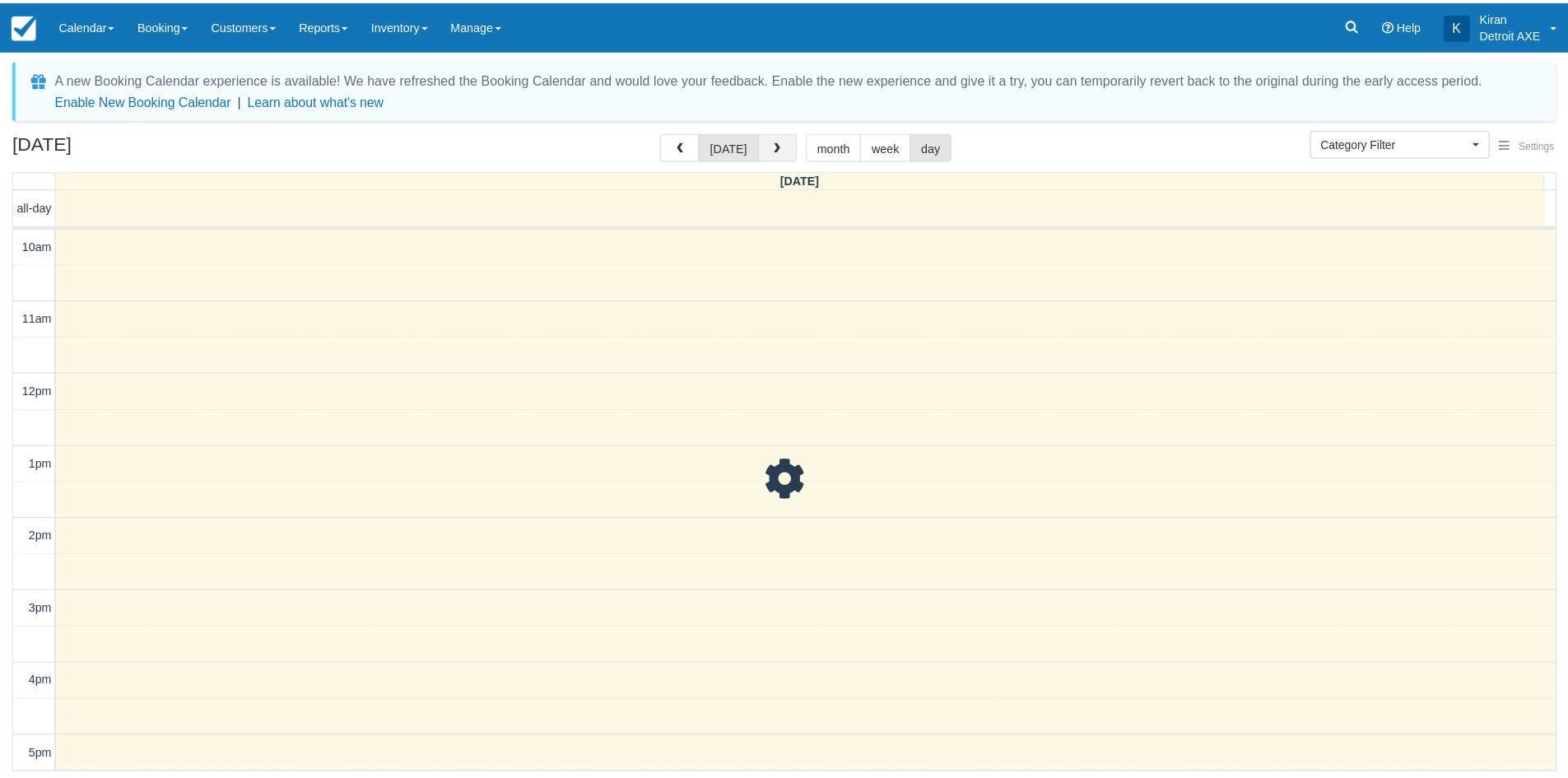
scroll to position [436, 0]
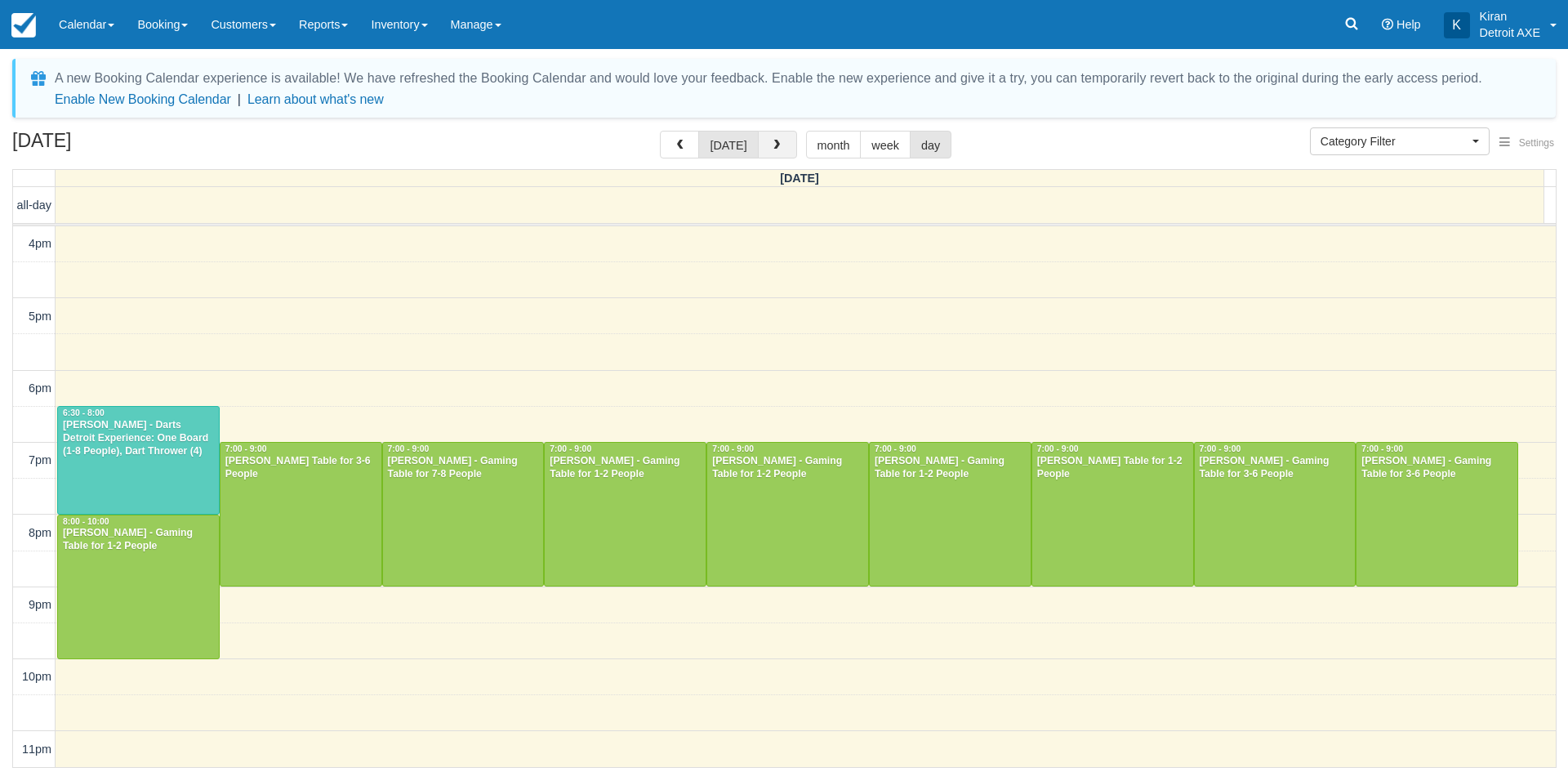
click at [780, 145] on button "button" at bounding box center [776, 144] width 39 height 28
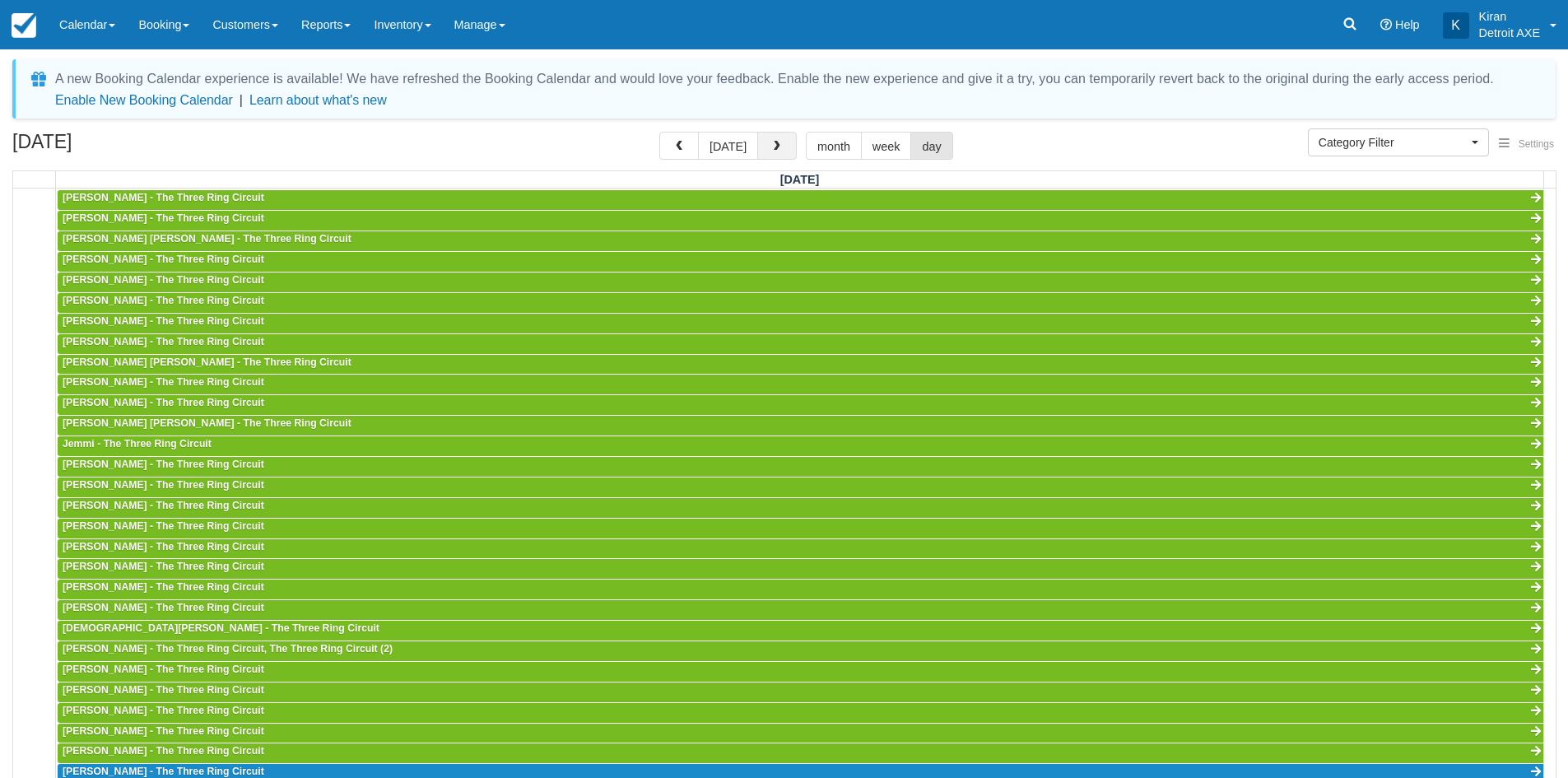
scroll to position [436, 0]
click at [784, 147] on button "button" at bounding box center [777, 145] width 39 height 28
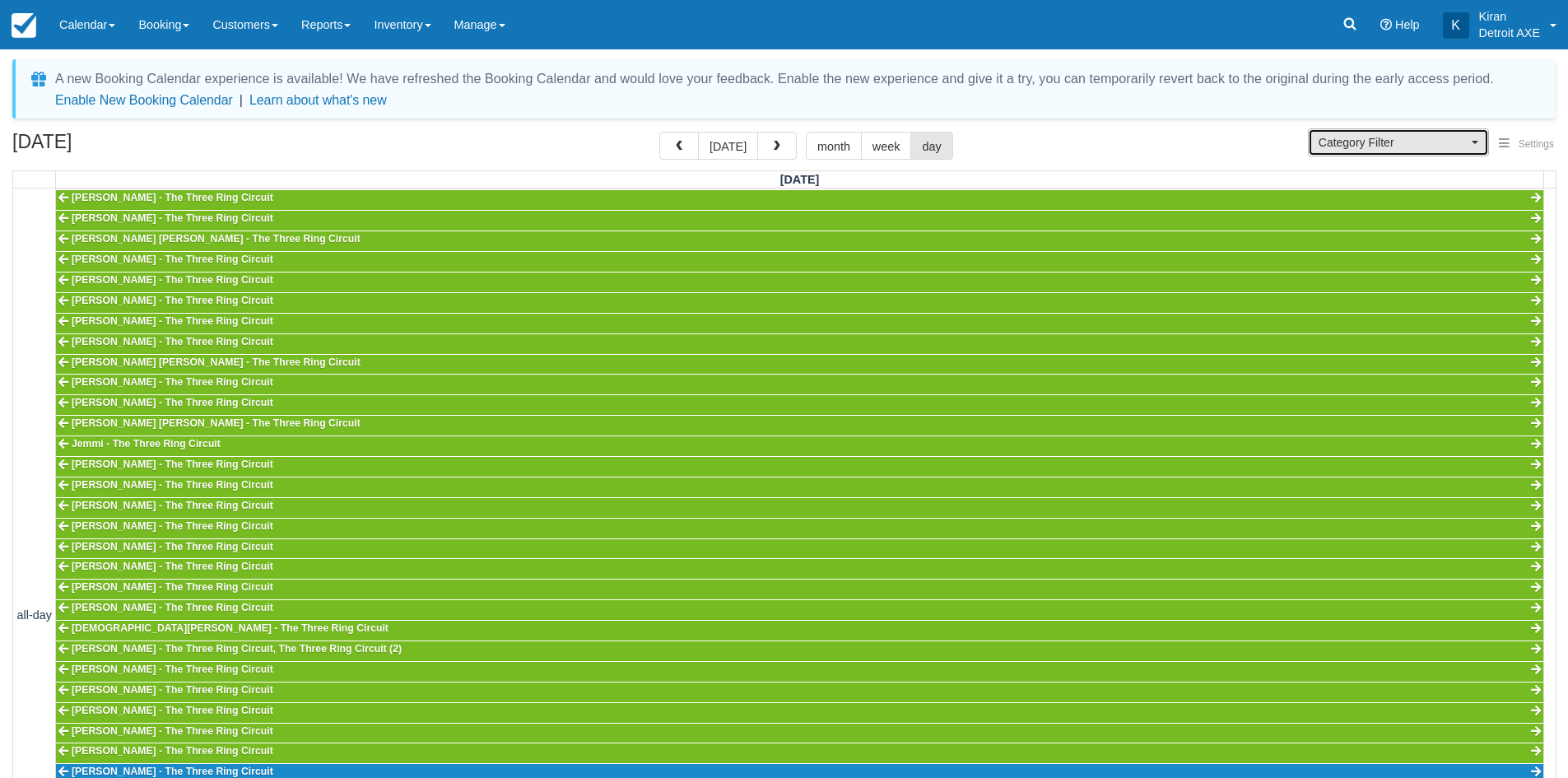
click at [1452, 146] on span "Category Filter" at bounding box center [1393, 142] width 149 height 16
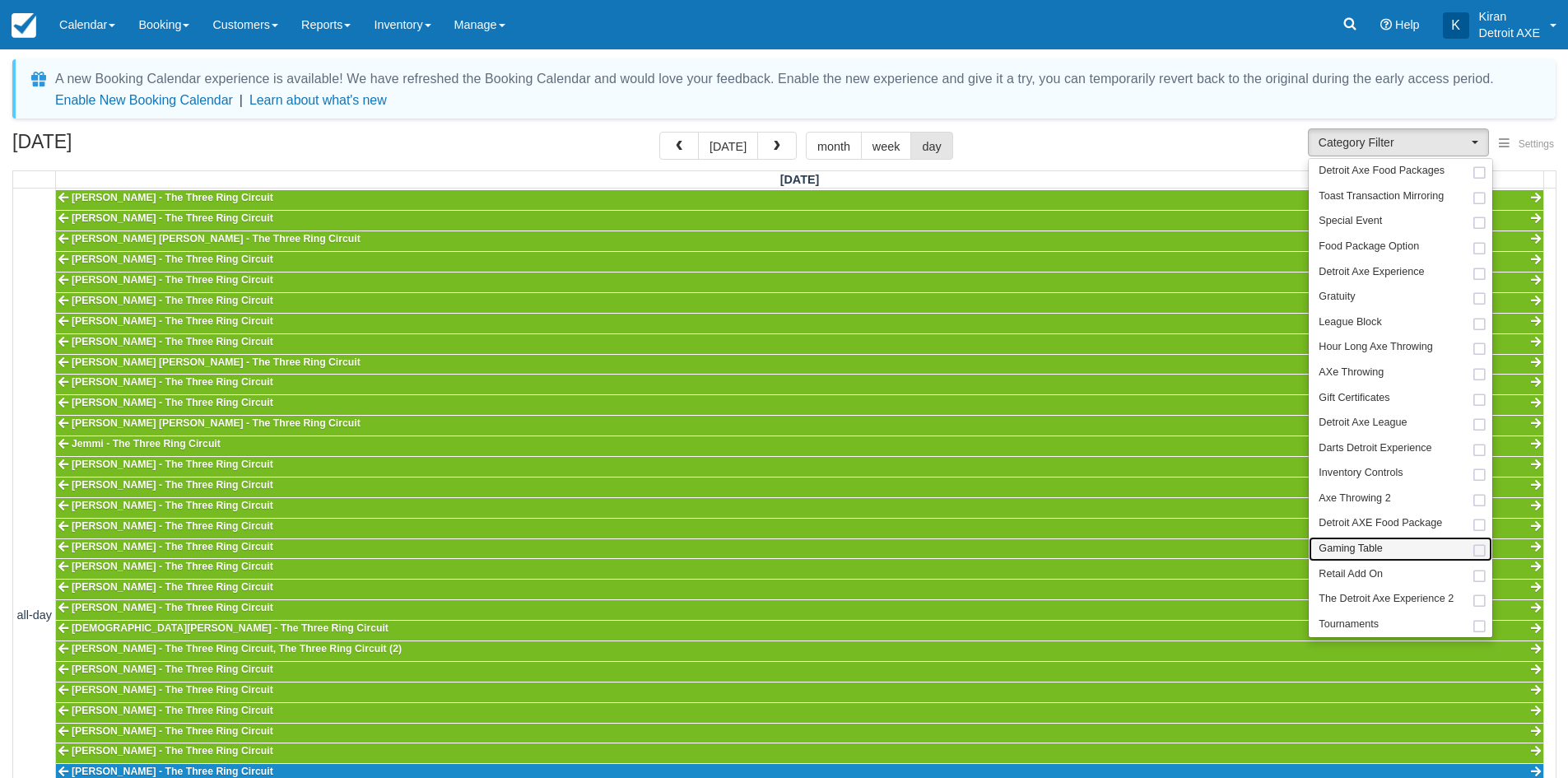
click at [1482, 547] on span at bounding box center [1479, 550] width 17 height 11
select select "6"
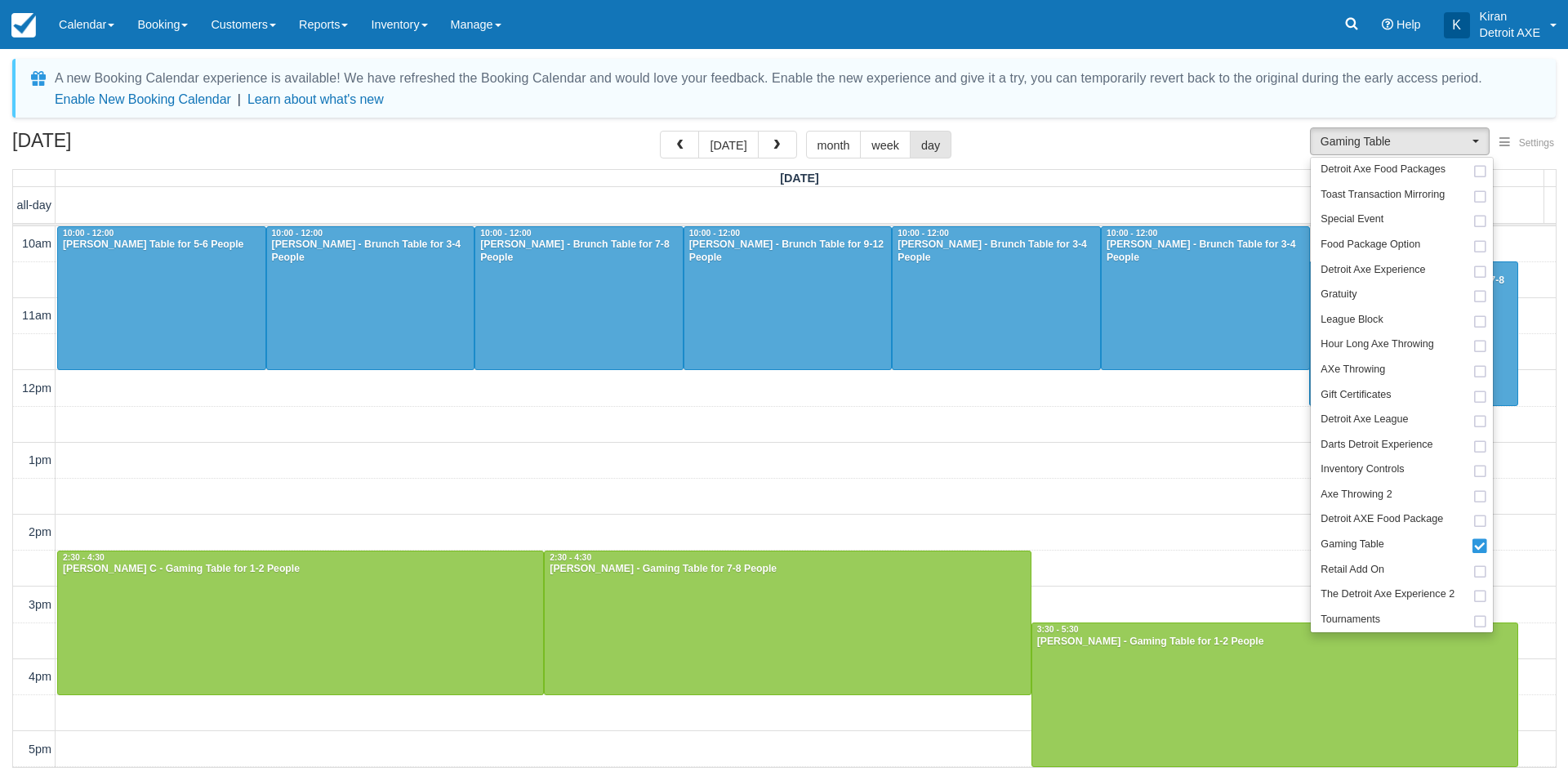
click at [586, 153] on div "October 11, 2025 today month week day" at bounding box center [784, 148] width 1543 height 35
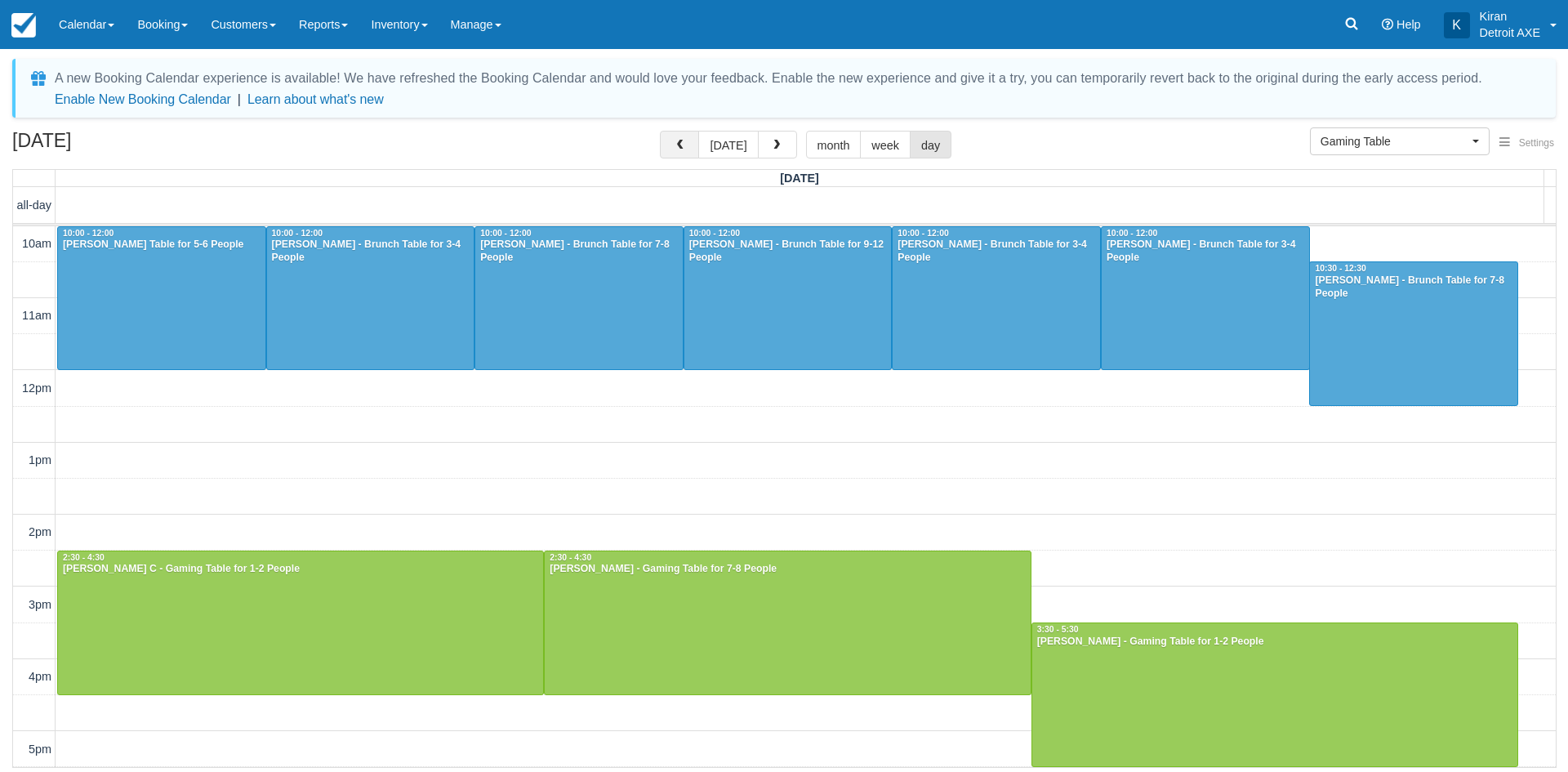
click at [669, 145] on button "button" at bounding box center [679, 144] width 39 height 28
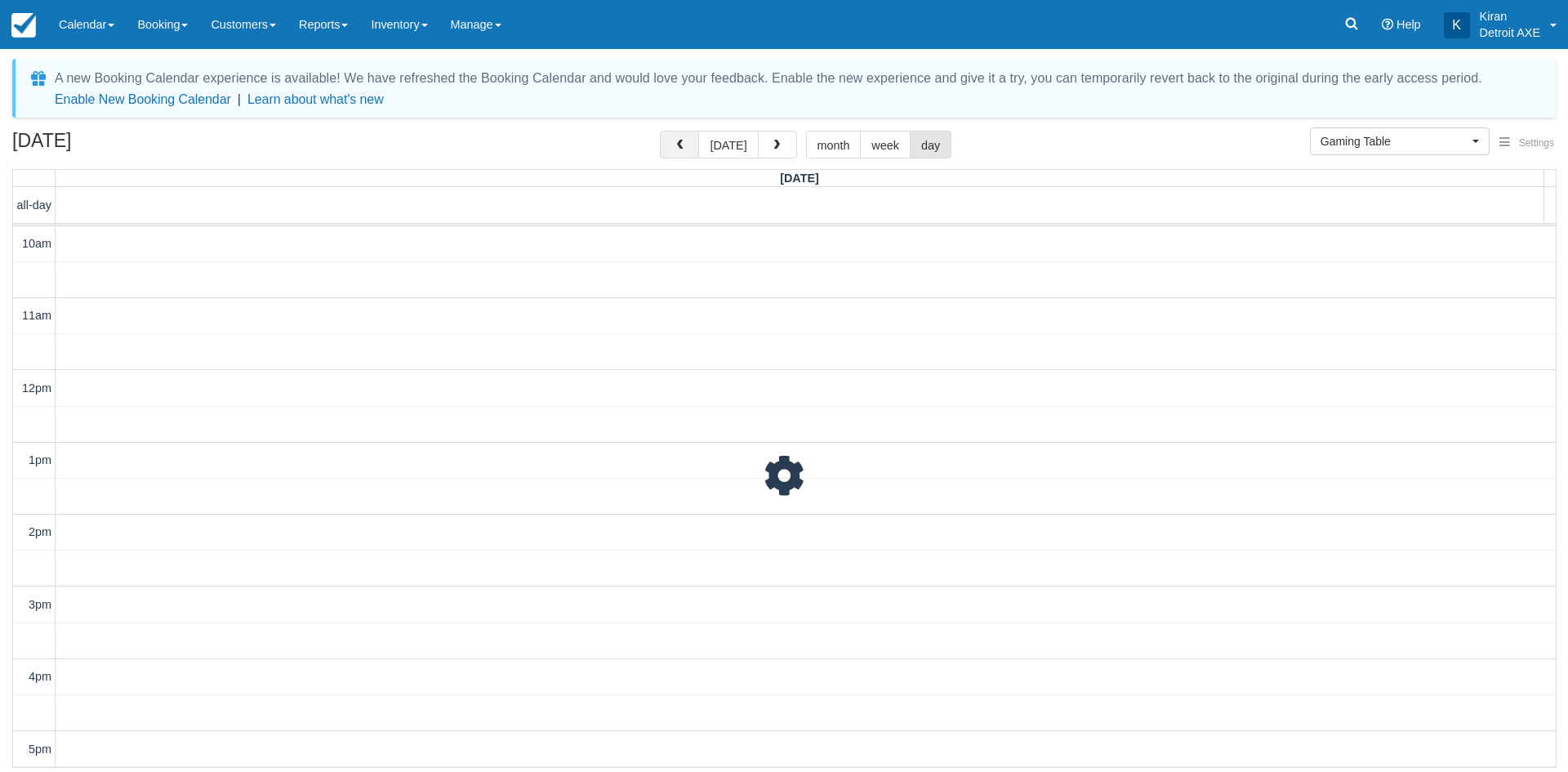
click at [669, 145] on button "button" at bounding box center [679, 144] width 39 height 28
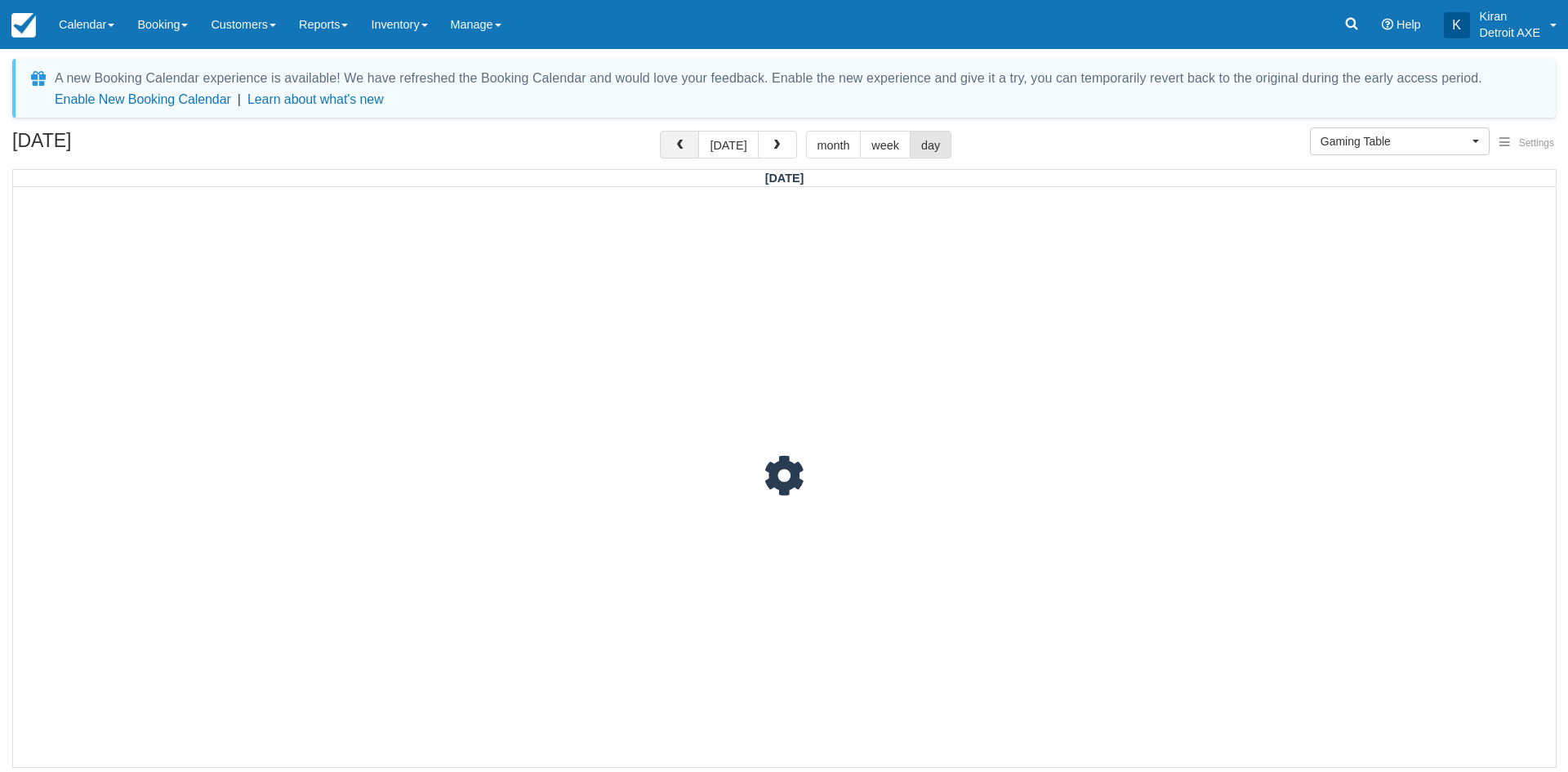
click at [669, 145] on button "button" at bounding box center [679, 144] width 39 height 28
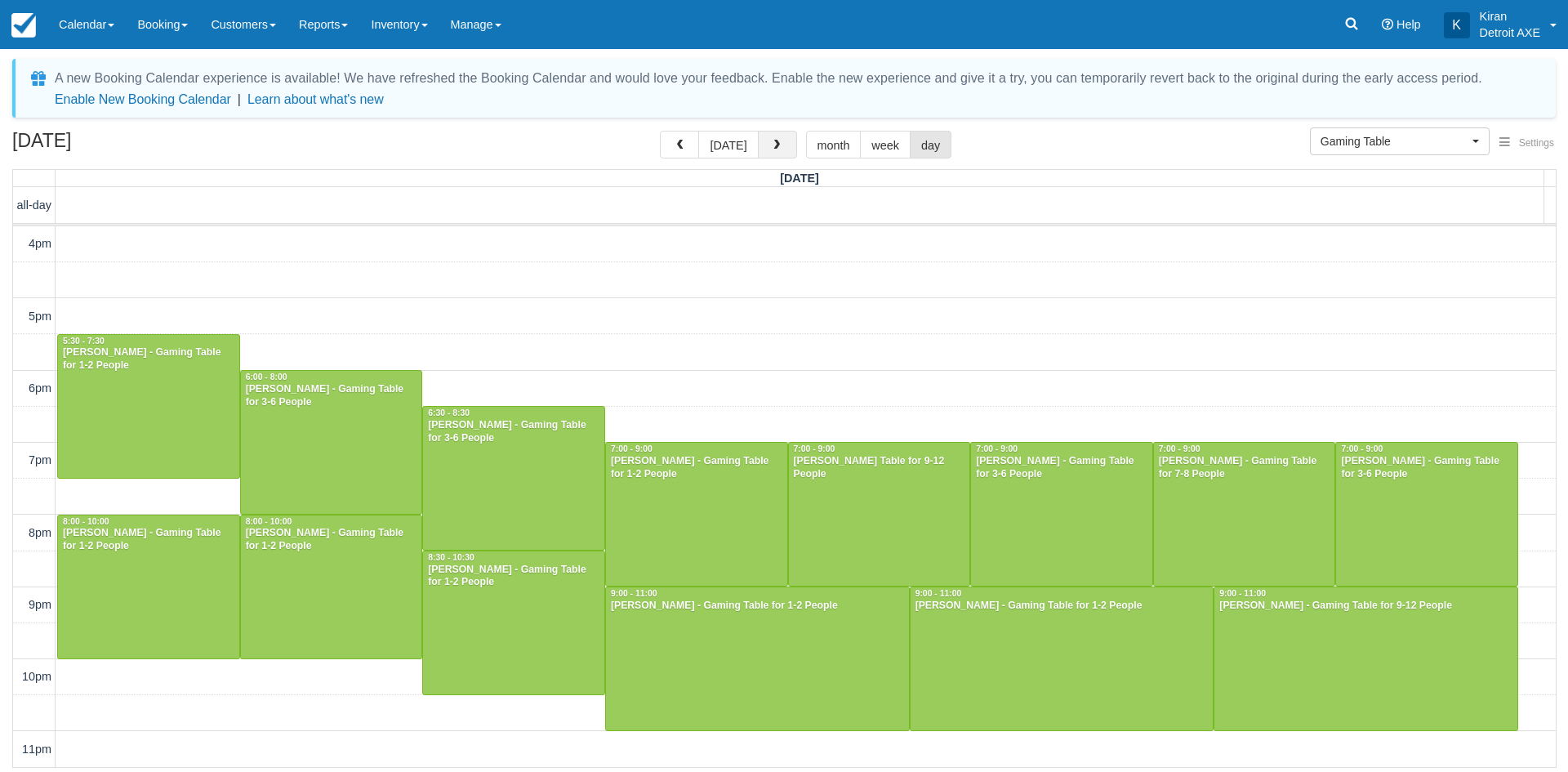
click at [774, 143] on span "button" at bounding box center [776, 145] width 11 height 11
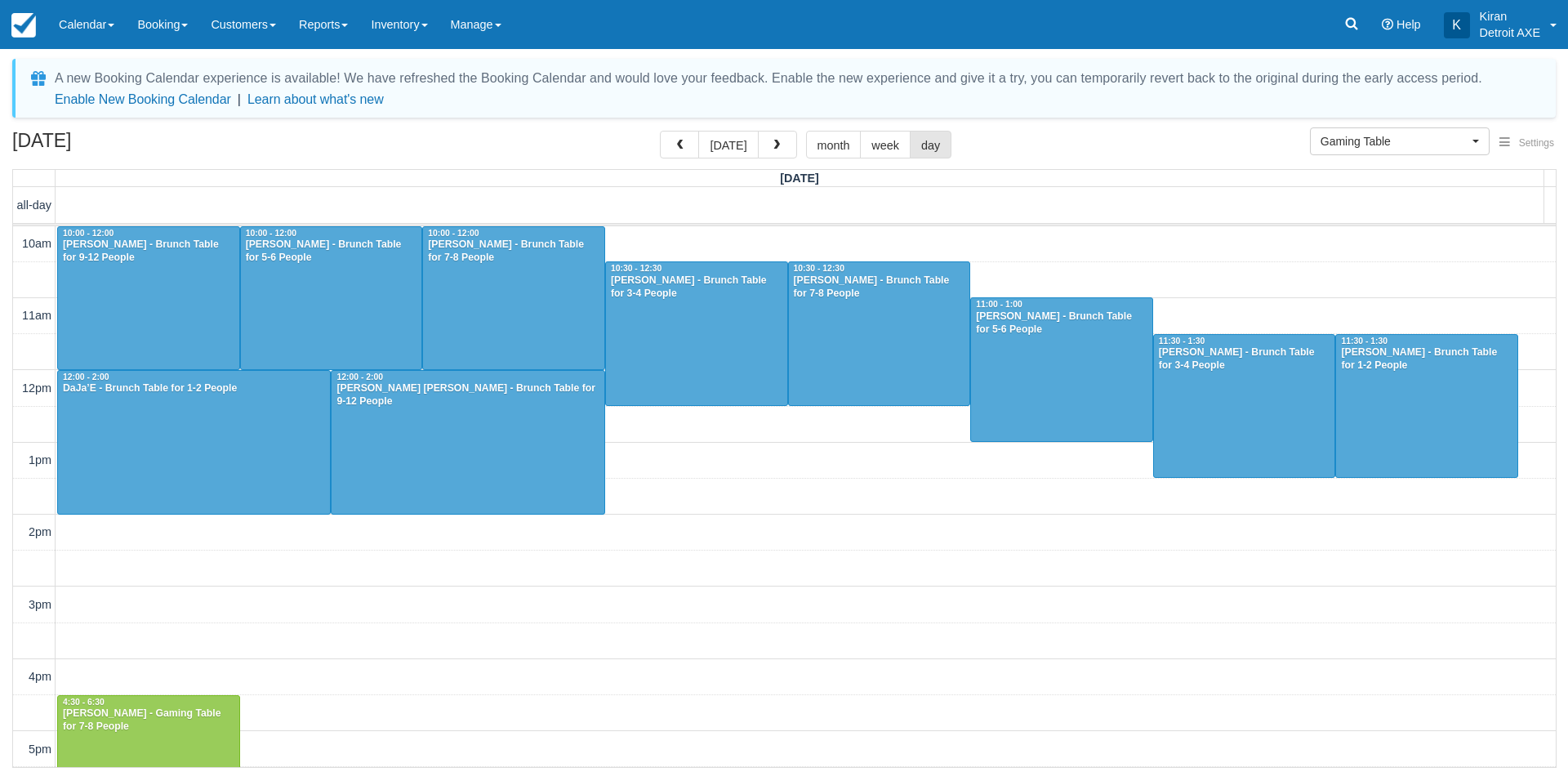
scroll to position [433, 0]
